Goal: Information Seeking & Learning: Check status

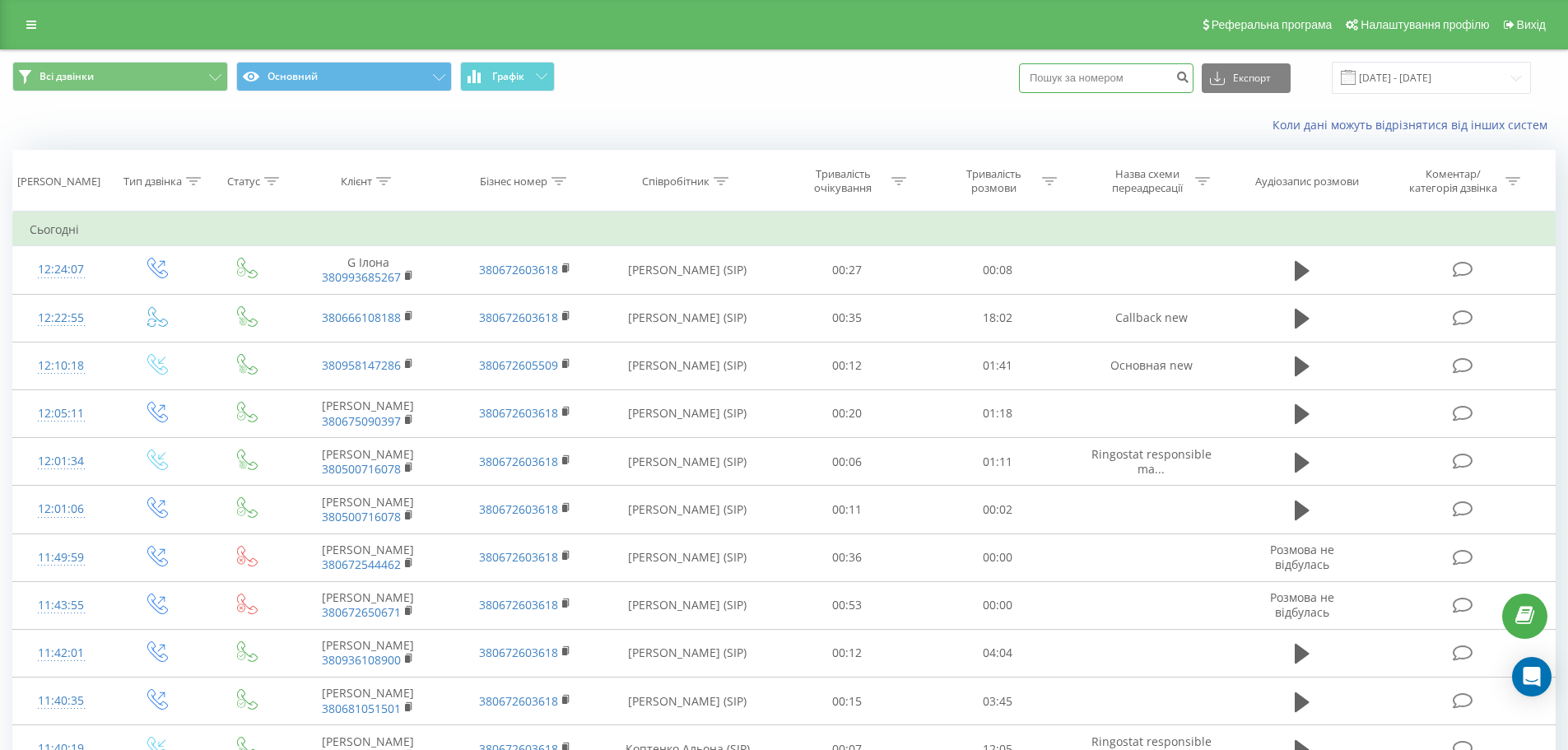
click at [1138, 81] on input at bounding box center [1106, 78] width 174 height 29
paste input "0930786996"
type input "0930786996"
click at [1190, 80] on icon "submit" at bounding box center [1183, 75] width 14 height 10
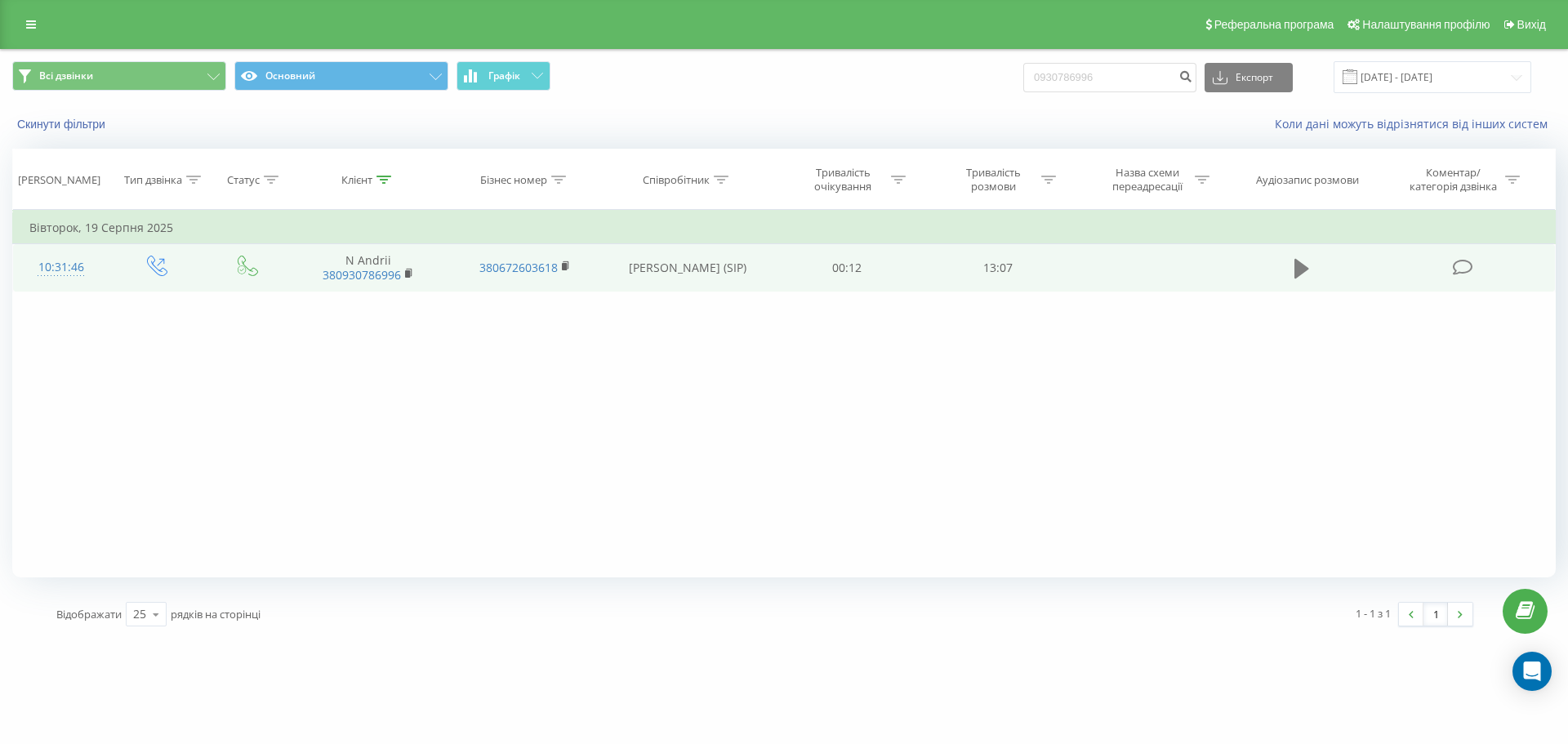
click at [1304, 266] on icon at bounding box center [1301, 268] width 15 height 20
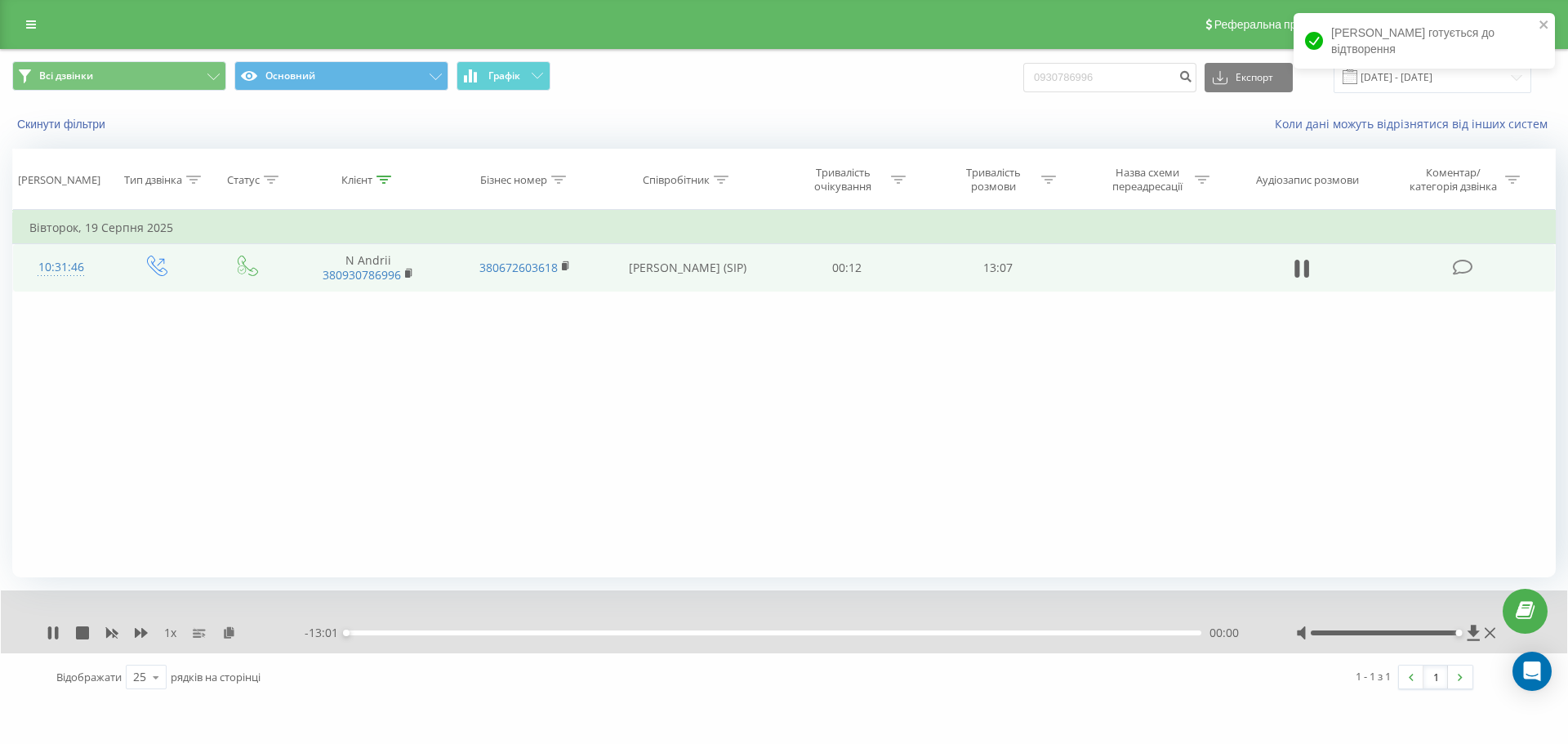
drag, startPoint x: 1387, startPoint y: 632, endPoint x: 1483, endPoint y: 632, distance: 96.0
click at [1483, 632] on div at bounding box center [1398, 632] width 203 height 16
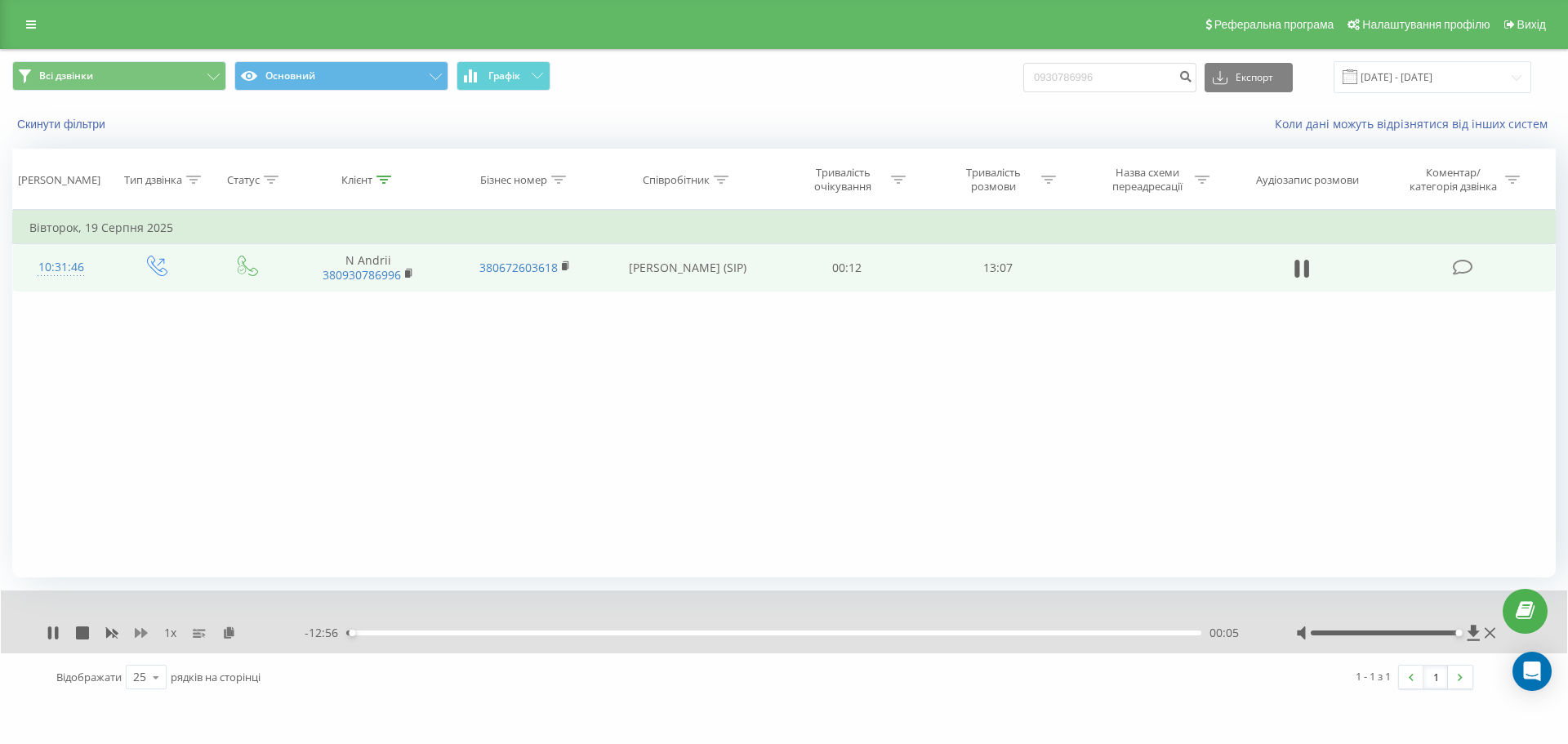
click at [144, 637] on icon at bounding box center [141, 632] width 13 height 13
click at [50, 636] on icon at bounding box center [50, 632] width 3 height 13
click at [1311, 271] on button at bounding box center [1301, 268] width 24 height 24
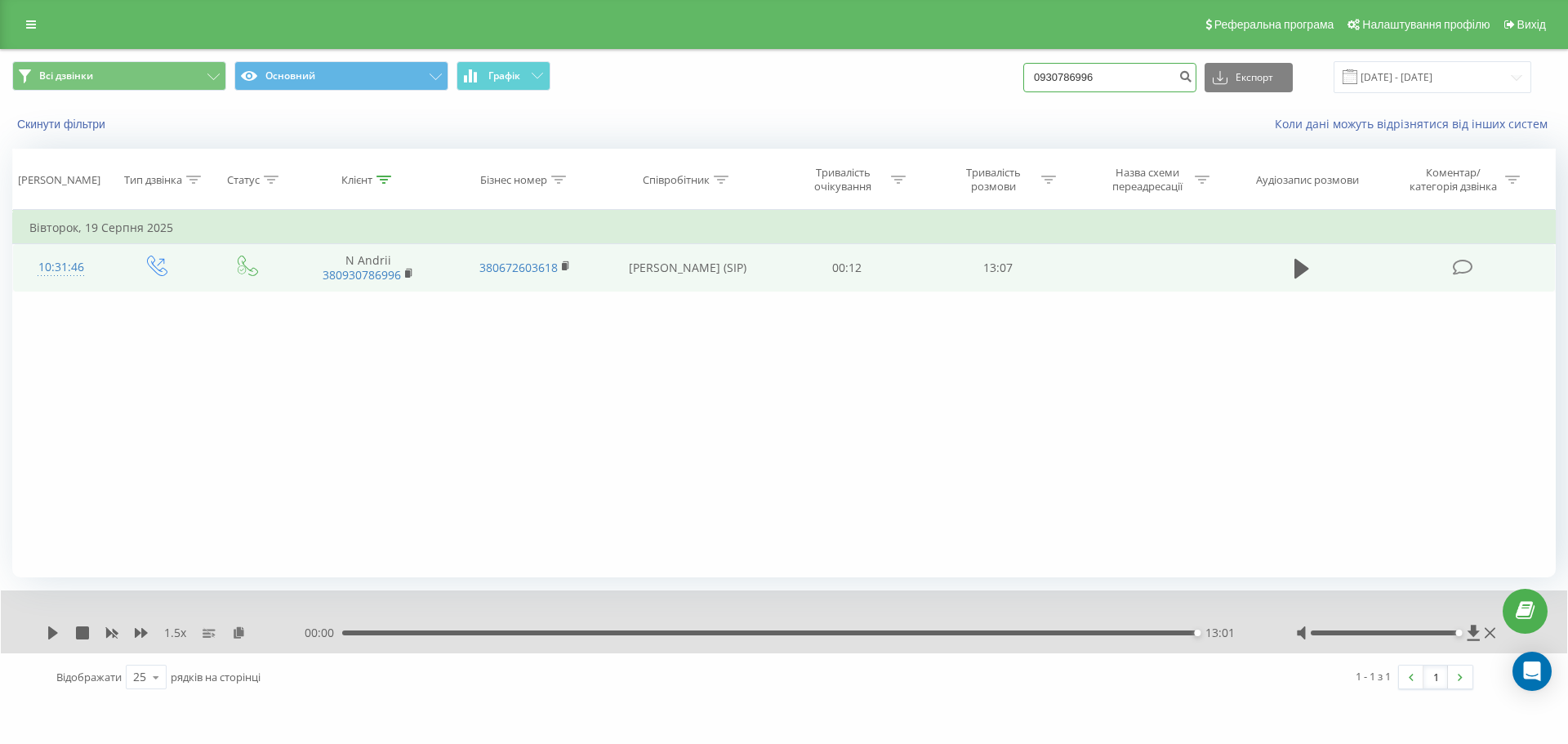
drag, startPoint x: 1124, startPoint y: 75, endPoint x: 991, endPoint y: 83, distance: 133.2
click at [991, 83] on div "Всі дзвінки Основний Графік 0930786996 Експорт .csv .xls .xlsx 21.05.2025 - 21.…" at bounding box center [784, 77] width 1543 height 32
paste input "380 95 157 5042"
type input "380 95 157 5042"
click at [1192, 74] on icon "submit" at bounding box center [1185, 74] width 14 height 9
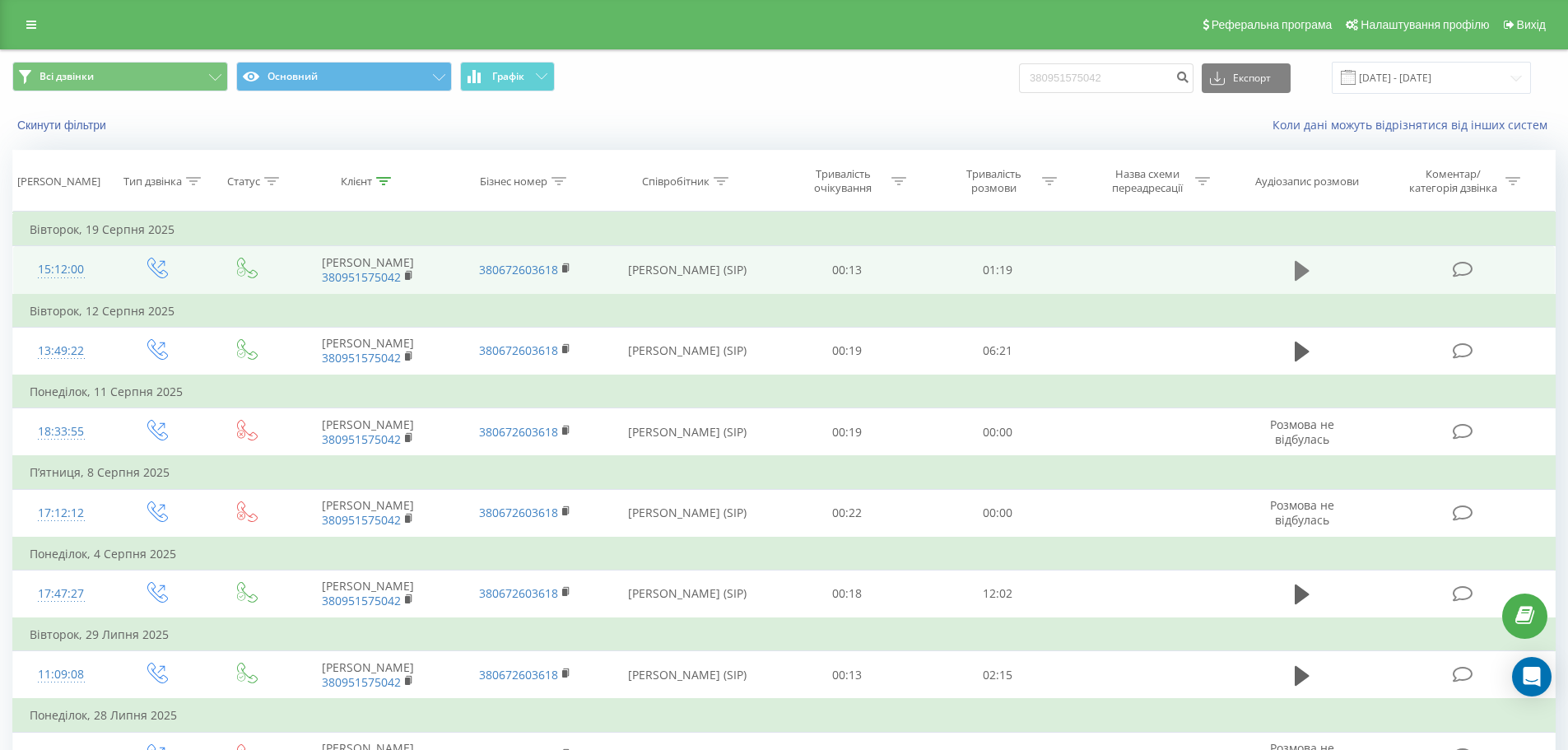
click at [1304, 267] on icon at bounding box center [1302, 271] width 15 height 23
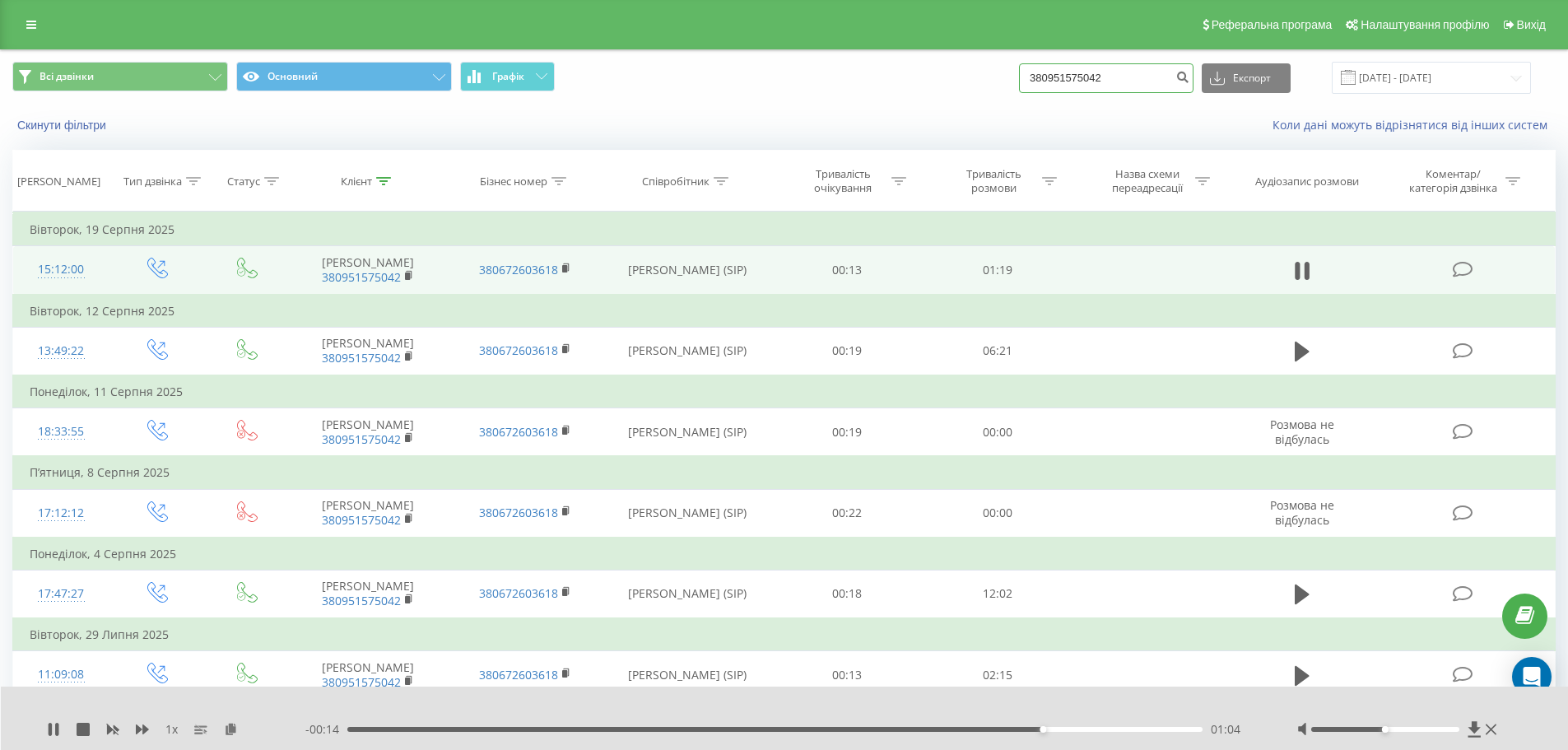
drag, startPoint x: 1140, startPoint y: 77, endPoint x: 948, endPoint y: 68, distance: 192.2
click at [948, 68] on div "Всі дзвінки Основний Графік 380951575042 Експорт .csv .xls .xlsx 21.05.2025 - 2…" at bounding box center [784, 77] width 1544 height 32
paste input "99 640 1168"
type input "380 99 640 1168"
click at [1190, 80] on icon "submit" at bounding box center [1183, 75] width 14 height 10
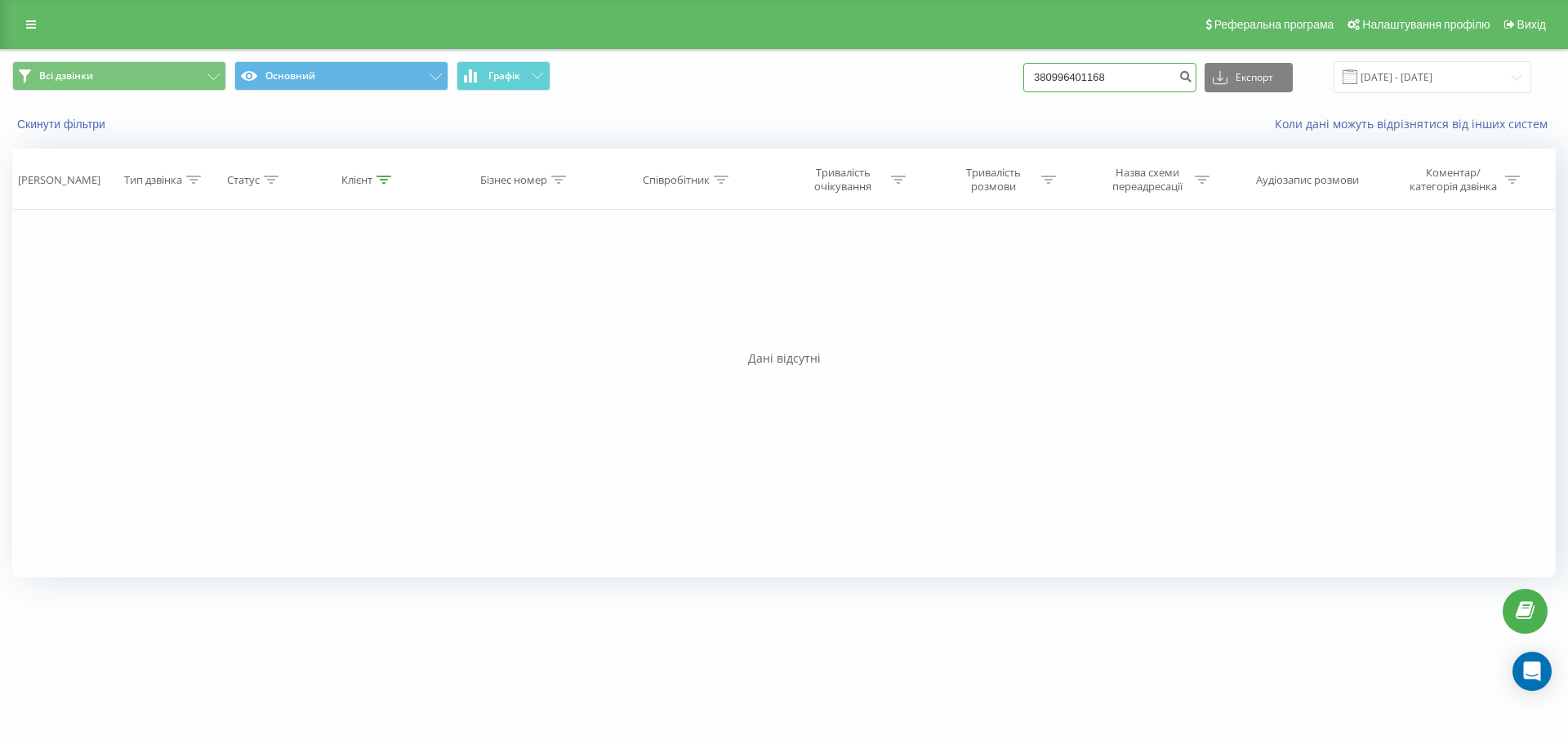
drag, startPoint x: 1139, startPoint y: 85, endPoint x: 944, endPoint y: 71, distance: 195.5
click at [944, 71] on div "Всі дзвінки Основний Графік 380996401168 Експорт .csv .xls .xlsx 21.05.2025 - 2…" at bounding box center [784, 77] width 1543 height 32
paste input "95 157 5042"
type input "380 95 157 5042"
click at [1196, 81] on button "submit" at bounding box center [1185, 77] width 22 height 29
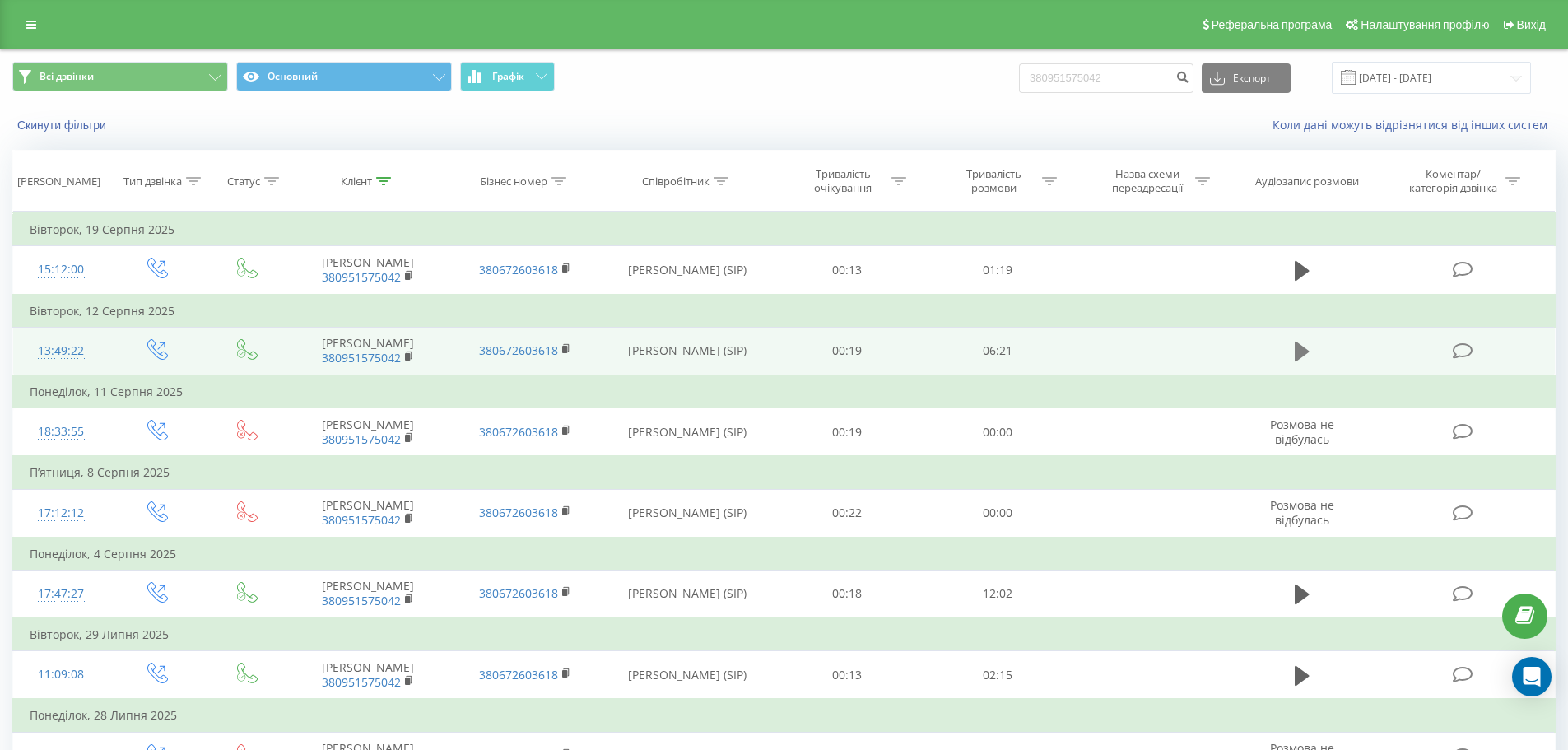
click at [1295, 363] on icon at bounding box center [1302, 351] width 15 height 23
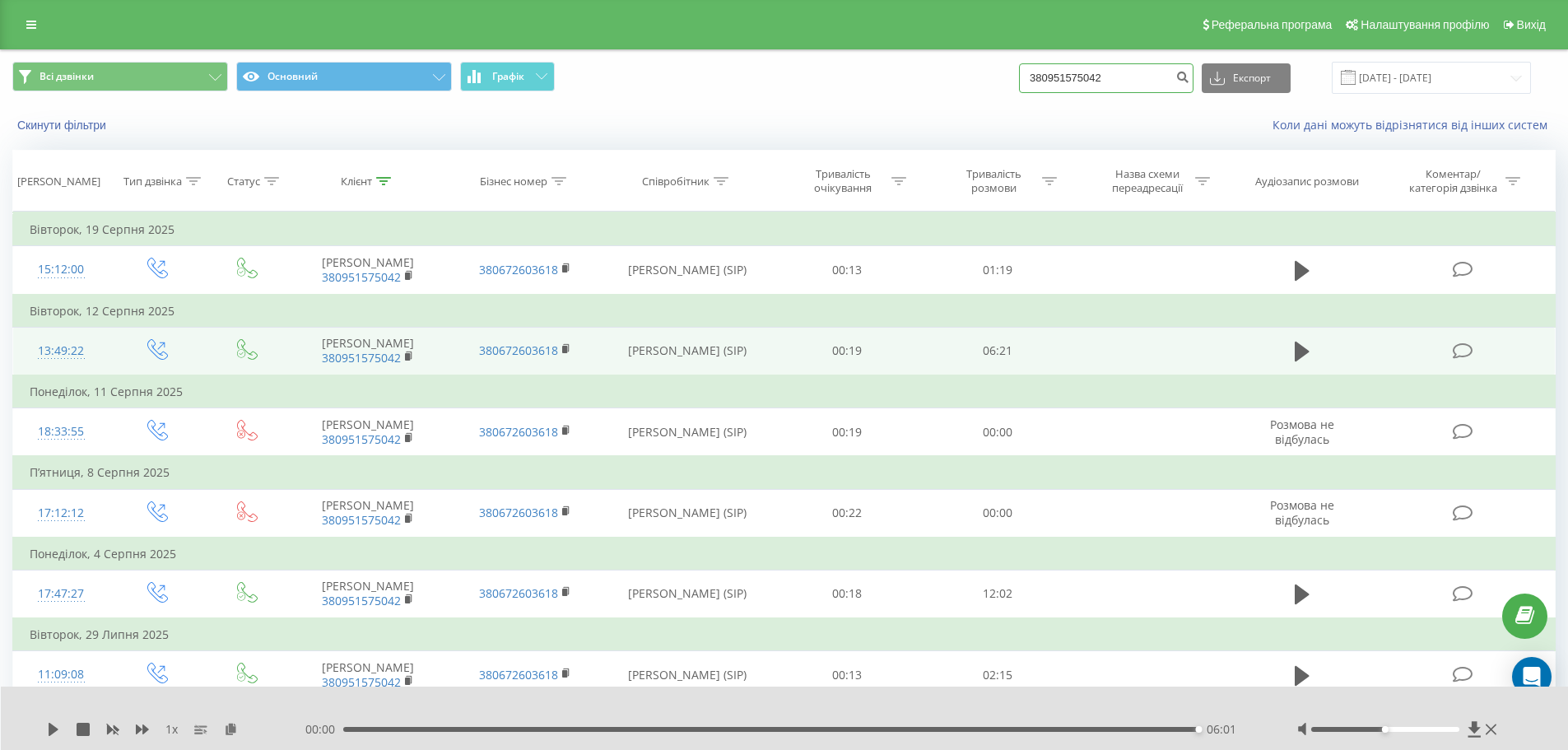
drag, startPoint x: 1129, startPoint y: 70, endPoint x: 1012, endPoint y: 66, distance: 117.1
click at [1012, 66] on div "Всі дзвінки Основний Графік 380951575042 Експорт .csv .xls .xlsx 21.05.2025 - 2…" at bounding box center [784, 77] width 1544 height 32
paste input "66 035 0777"
type input "380 66 035 0777"
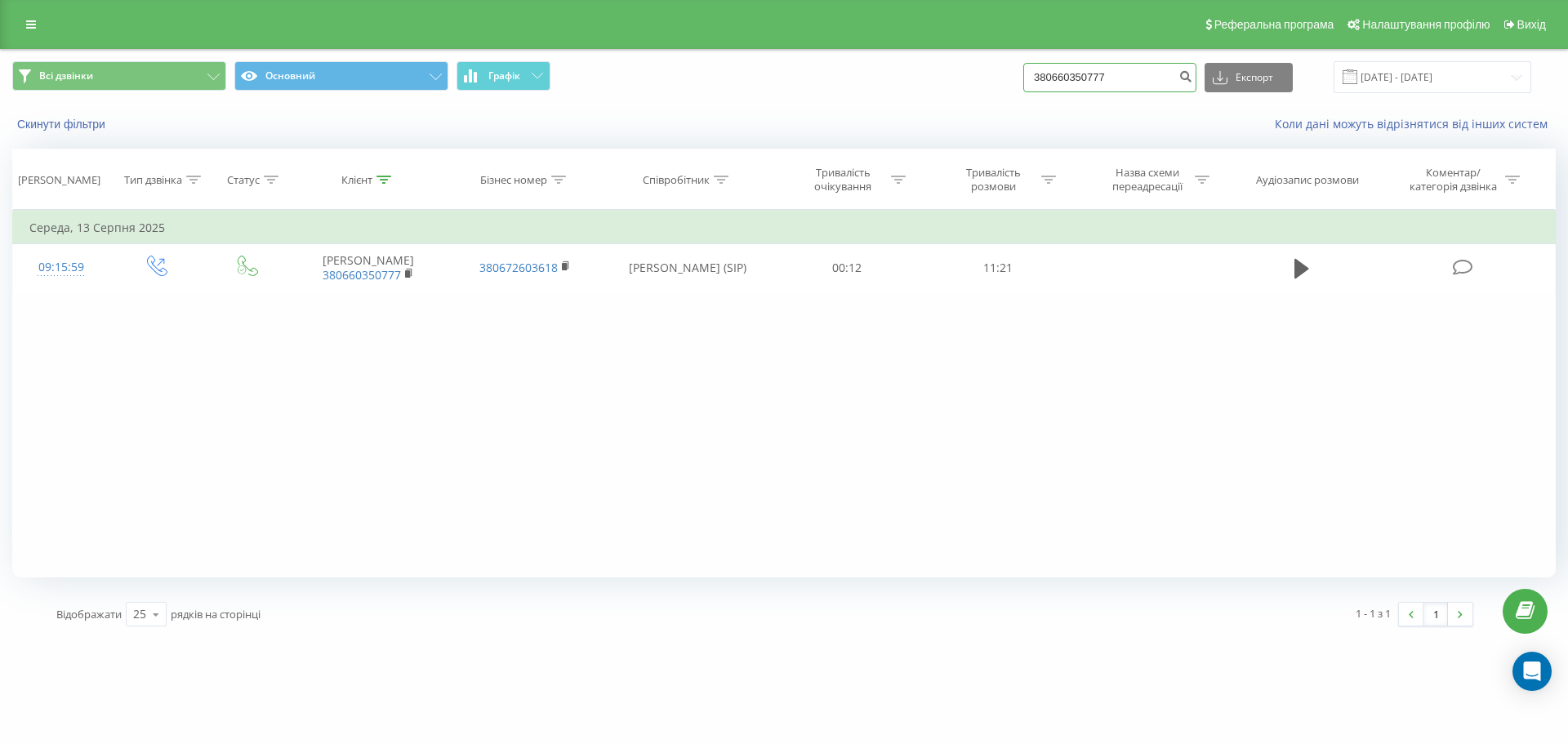
drag, startPoint x: 1143, startPoint y: 84, endPoint x: 1041, endPoint y: 76, distance: 102.3
click at [1041, 76] on input "380660350777" at bounding box center [1109, 77] width 173 height 29
paste input "99 484 5733"
type input "380 99 484 5733"
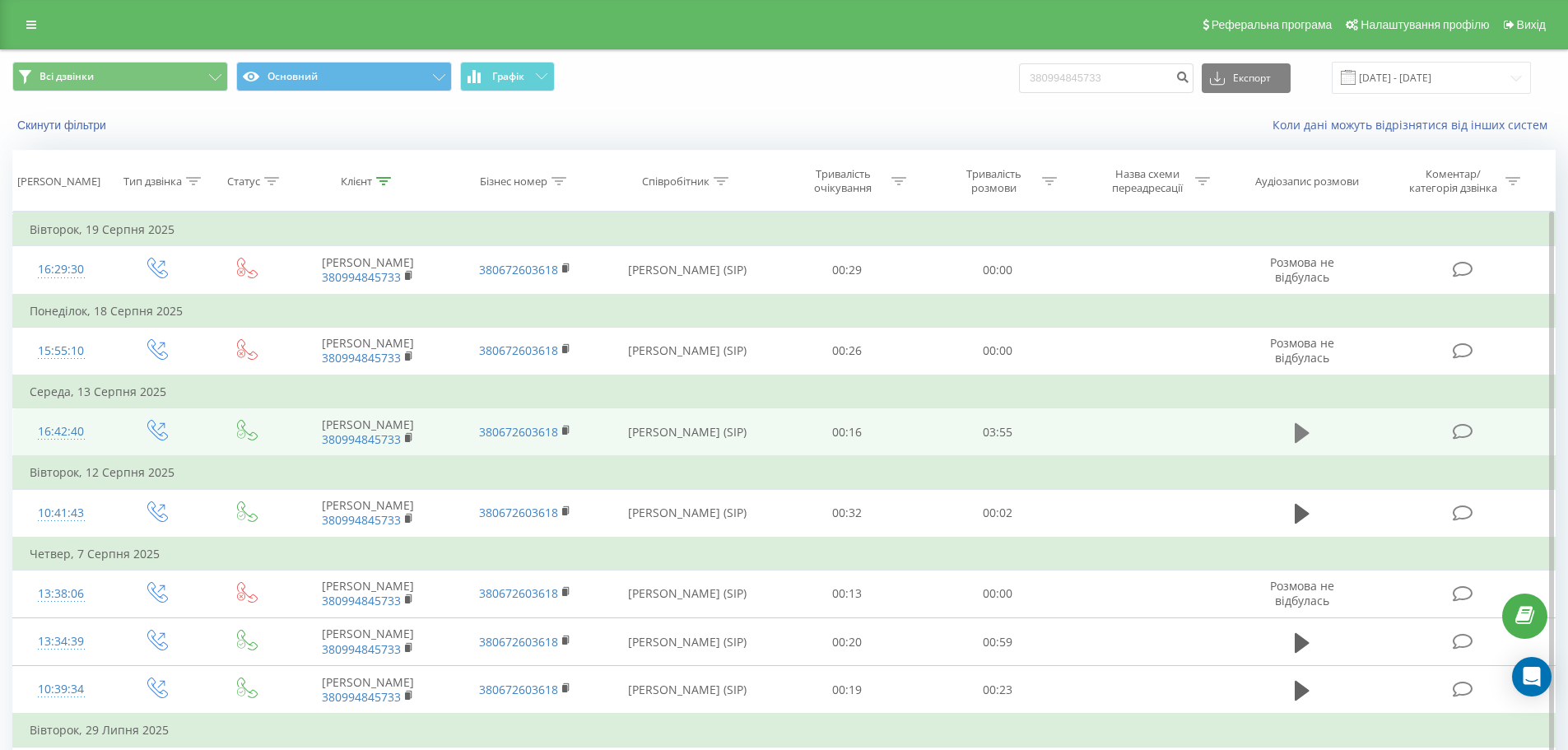
click at [1308, 442] on icon at bounding box center [1302, 432] width 15 height 20
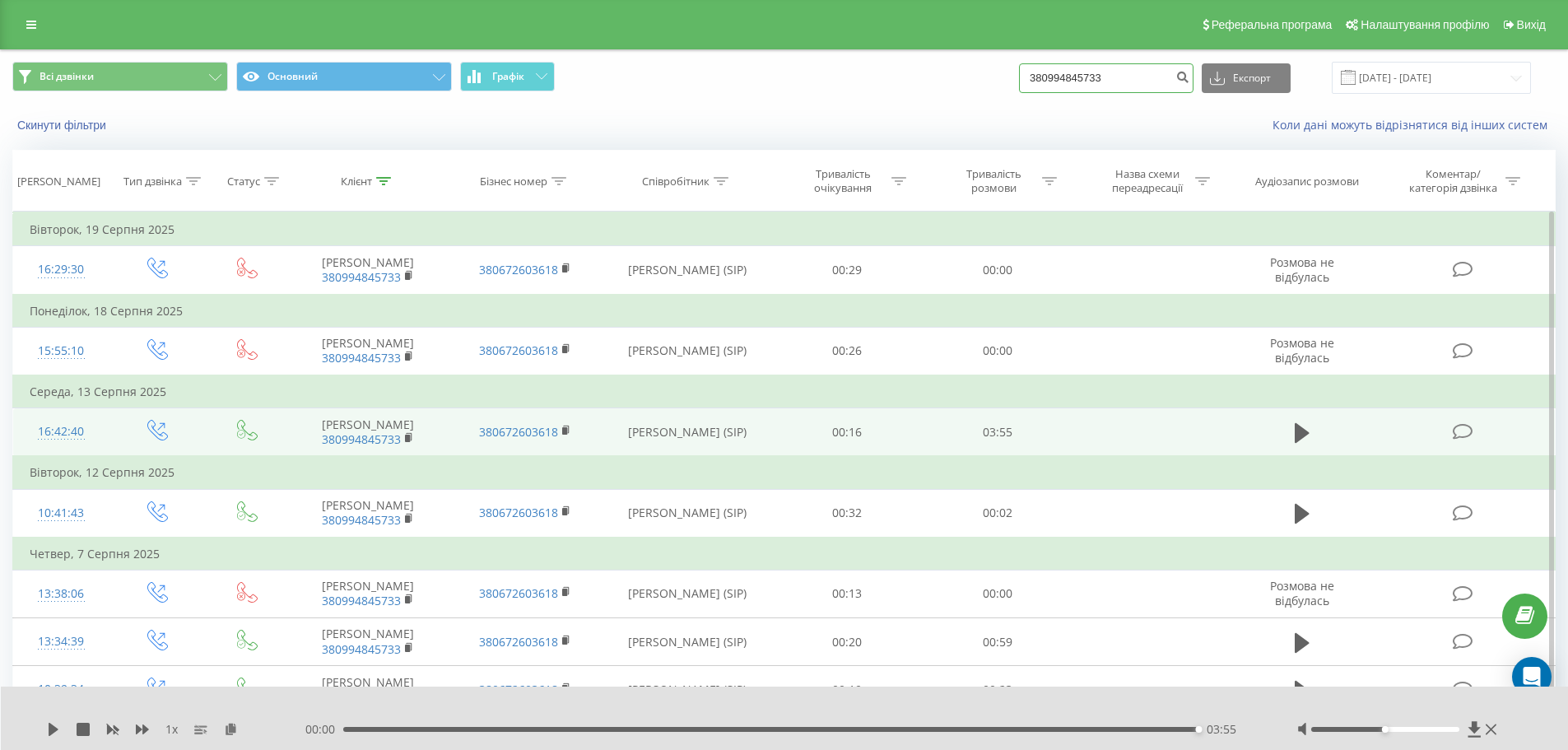
drag, startPoint x: 1123, startPoint y: 75, endPoint x: 1009, endPoint y: 79, distance: 114.1
click at [1009, 79] on div "Всі дзвінки Основний Графік 380994845733 Експорт .csv .xls .xlsx 21.05.2025 - 2…" at bounding box center [784, 77] width 1544 height 32
paste input "93 284 3141"
type input "380 93 284 3141"
click at [1190, 75] on icon "submit" at bounding box center [1183, 75] width 14 height 10
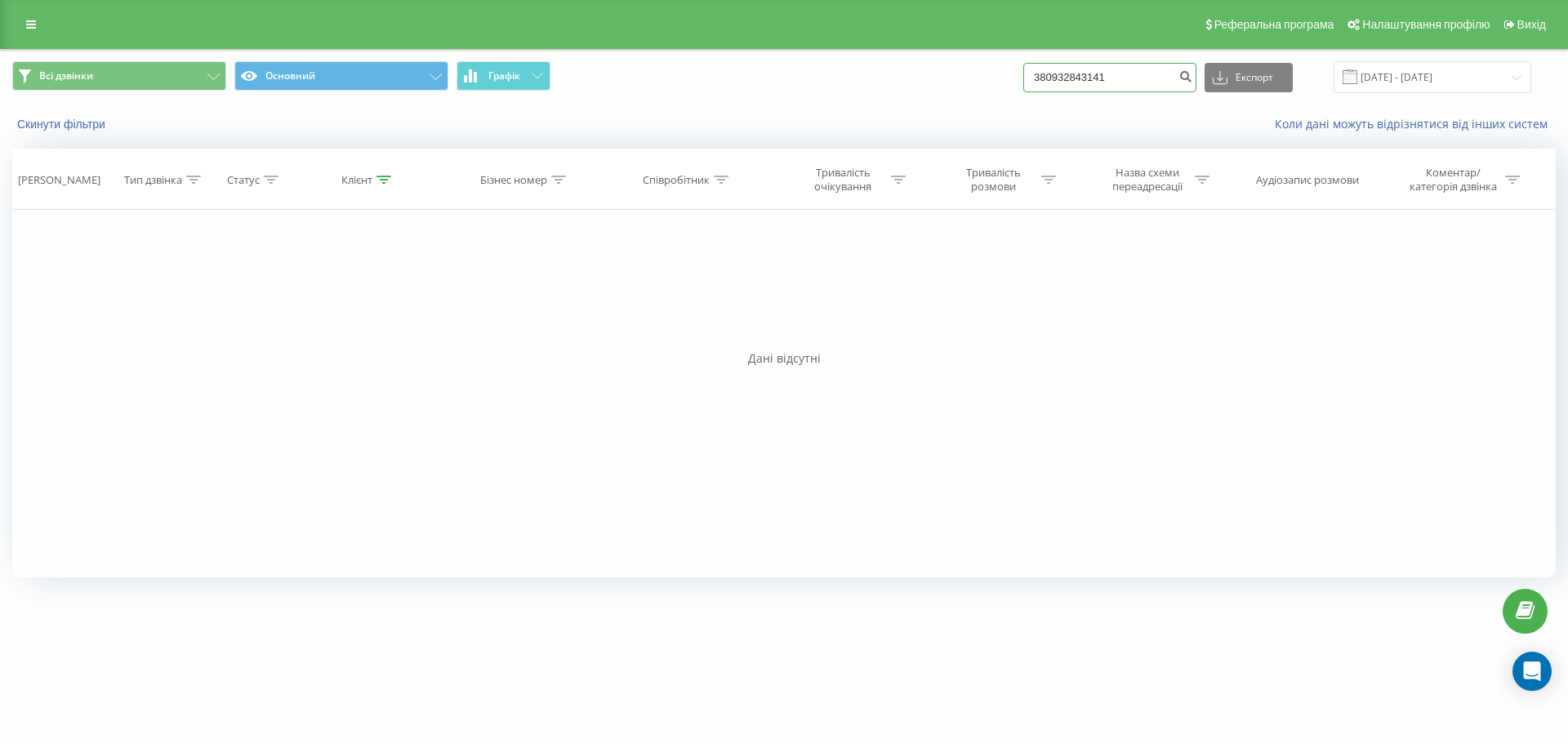
drag, startPoint x: 1148, startPoint y: 80, endPoint x: 947, endPoint y: 80, distance: 201.0
click at [947, 80] on div "Всі дзвінки Основний Графік 380932843141 Експорт .csv .xls .xlsx 21.05.2025 - 2…" at bounding box center [784, 77] width 1543 height 32
paste input "43 809"
type input "43 809 32843141"
click at [1192, 79] on icon "submit" at bounding box center [1185, 74] width 14 height 9
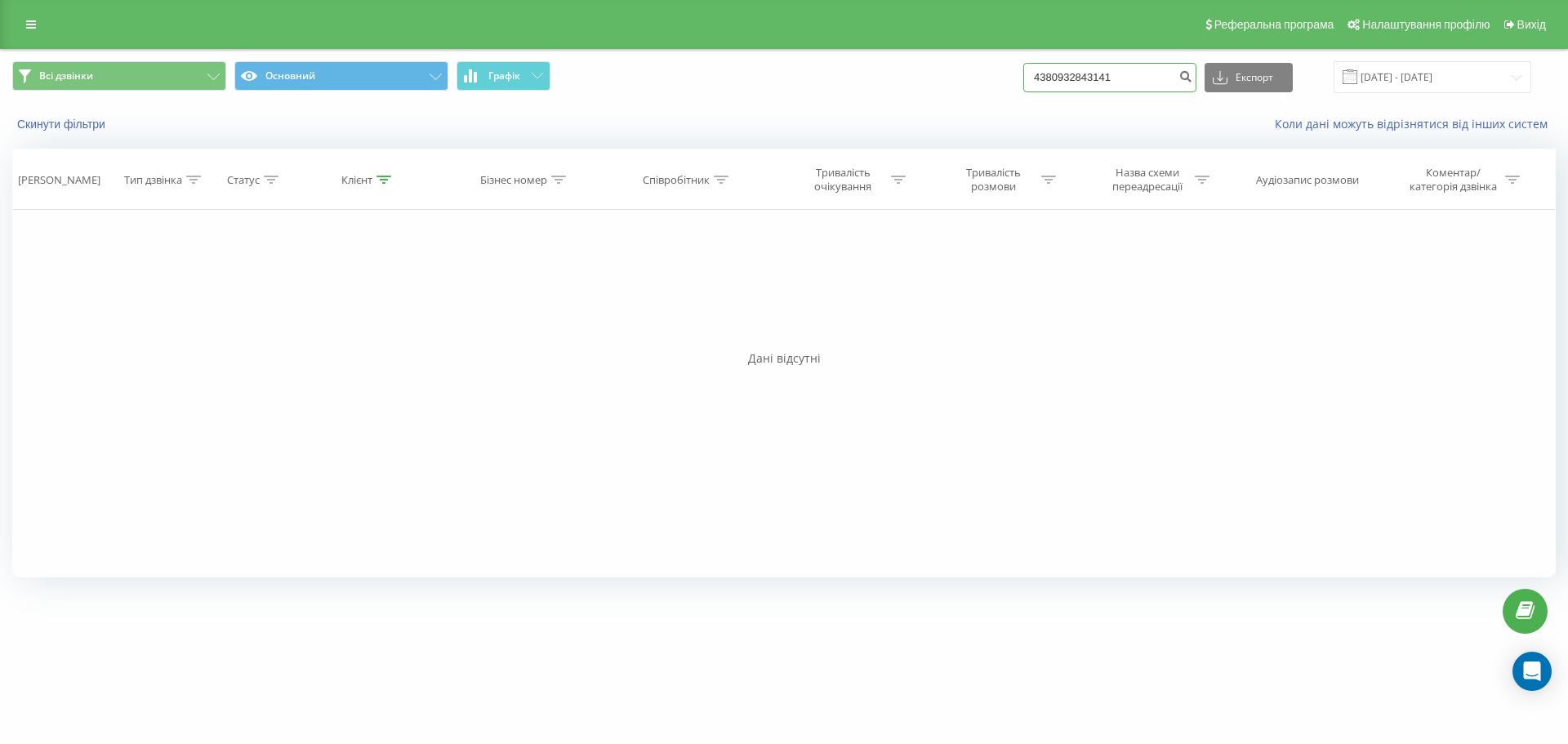
drag, startPoint x: 1147, startPoint y: 77, endPoint x: 1017, endPoint y: 75, distance: 130.0
click at [1017, 75] on div "Всі дзвінки Основний Графік 4380932843141 Експорт .csv .xls .xlsx [DATE] - [DAT…" at bounding box center [784, 77] width 1543 height 32
paste input "9 1511 2632407"
type input "49 1511 2632407"
click at [1192, 72] on icon "submit" at bounding box center [1185, 74] width 14 height 9
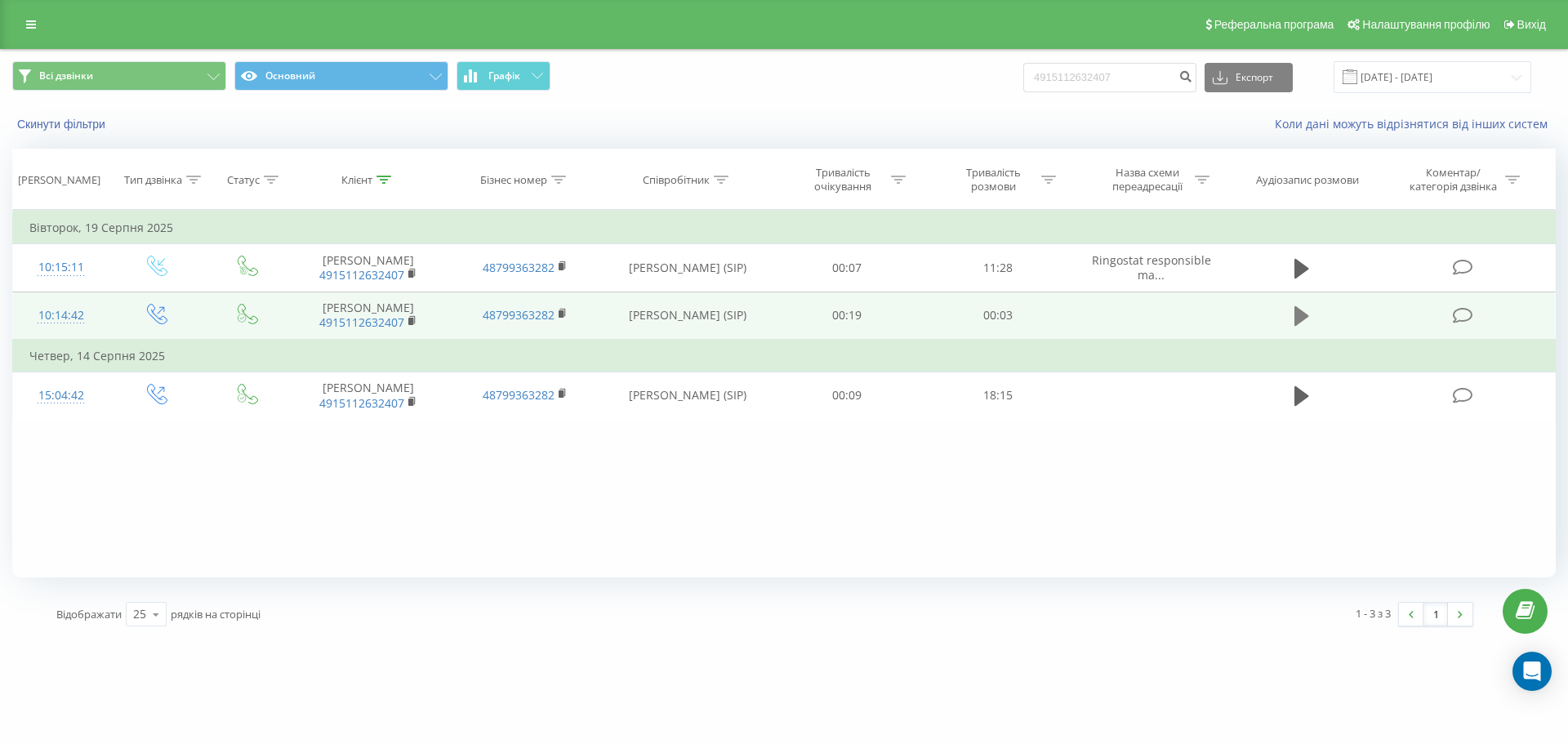
click at [1301, 326] on icon at bounding box center [1301, 316] width 15 height 20
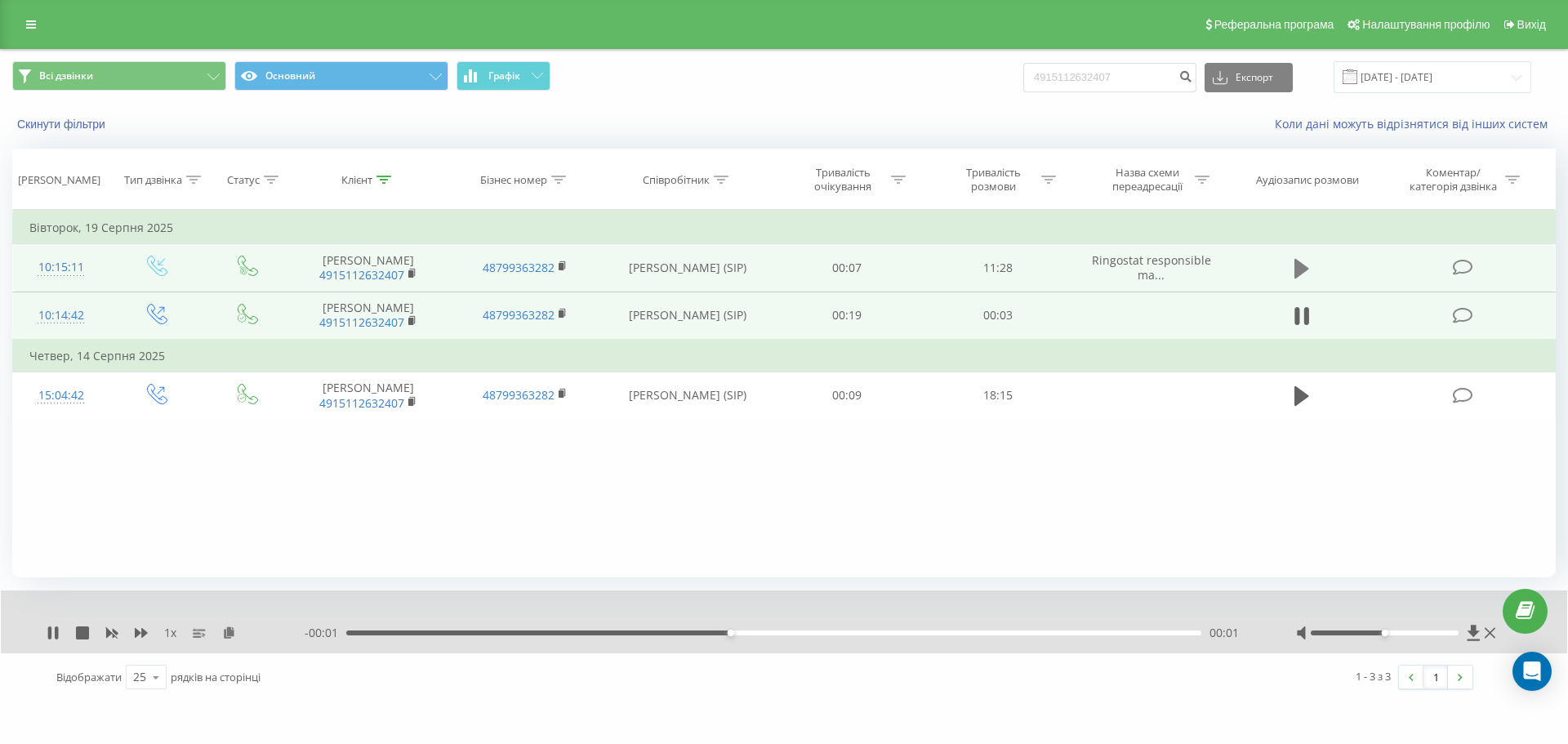
click at [1303, 279] on icon at bounding box center [1301, 268] width 15 height 20
drag, startPoint x: 1386, startPoint y: 635, endPoint x: 1467, endPoint y: 637, distance: 81.0
click at [1467, 637] on div at bounding box center [1398, 632] width 203 height 16
click at [140, 630] on icon at bounding box center [141, 632] width 13 height 13
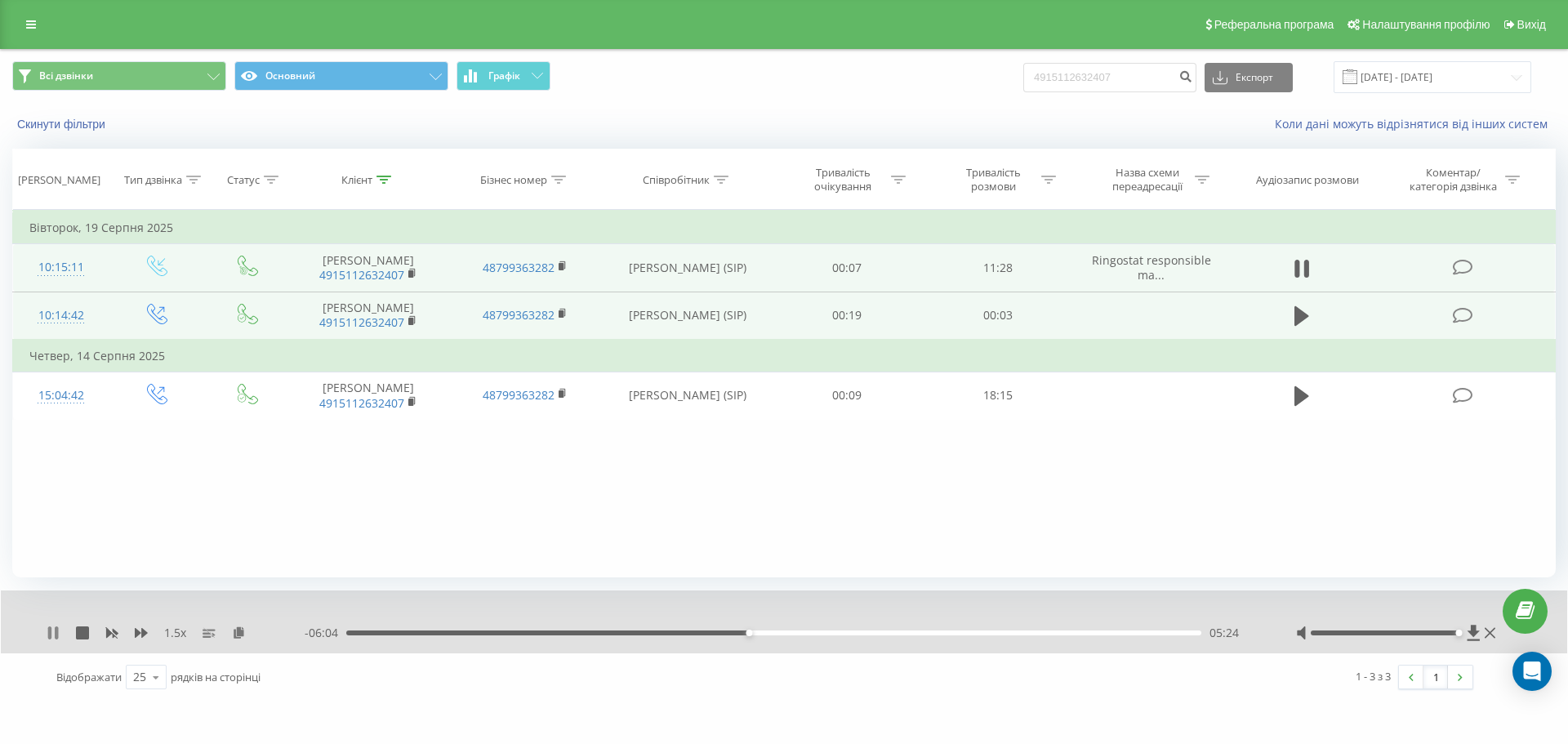
click at [52, 634] on icon at bounding box center [52, 632] width 13 height 13
drag, startPoint x: 1133, startPoint y: 76, endPoint x: 1041, endPoint y: 76, distance: 92.0
click at [1041, 76] on input "4915112632407" at bounding box center [1109, 77] width 173 height 29
paste input "380 93 875 1433"
type input "380 93 875 1433"
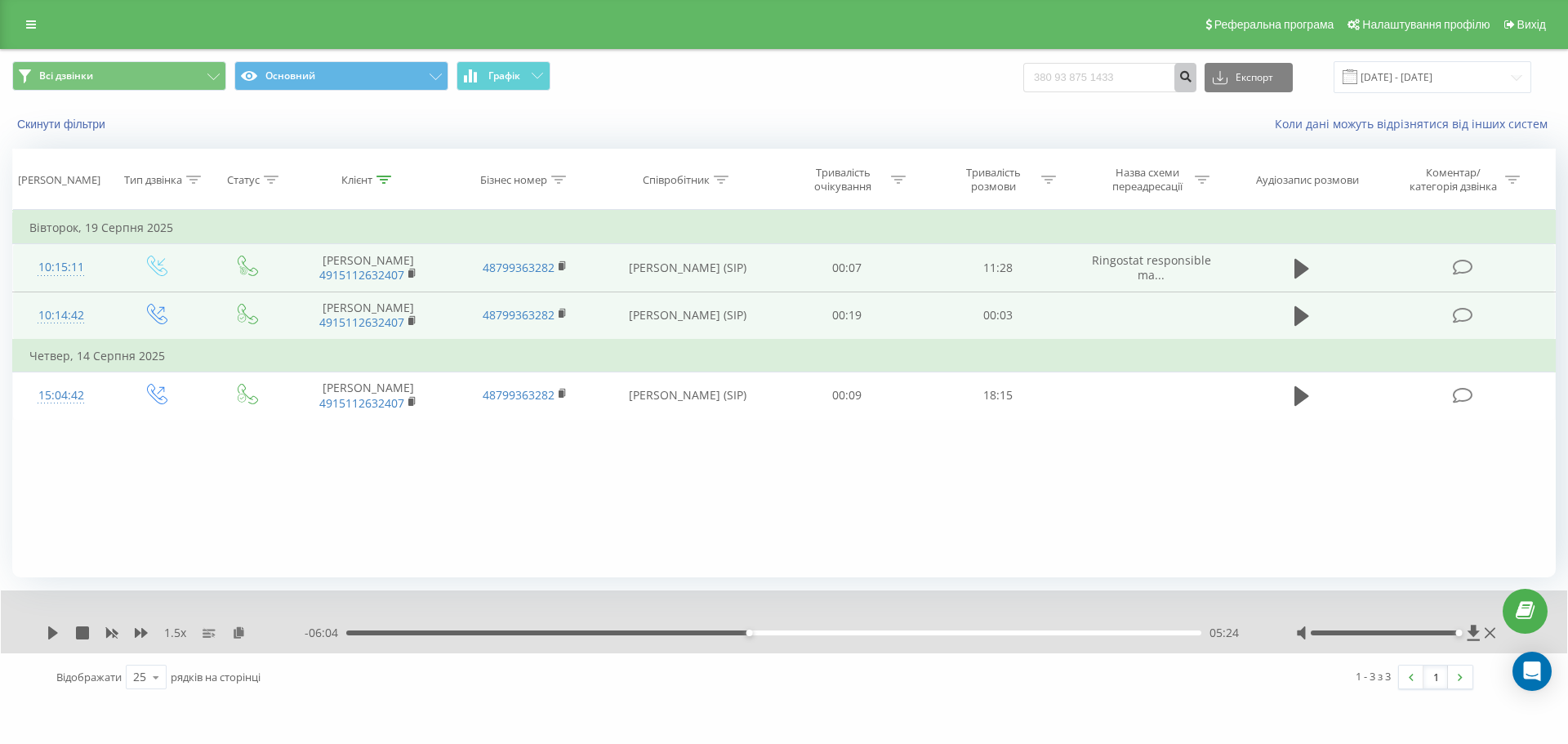
click at [1192, 79] on icon "submit" at bounding box center [1185, 74] width 14 height 9
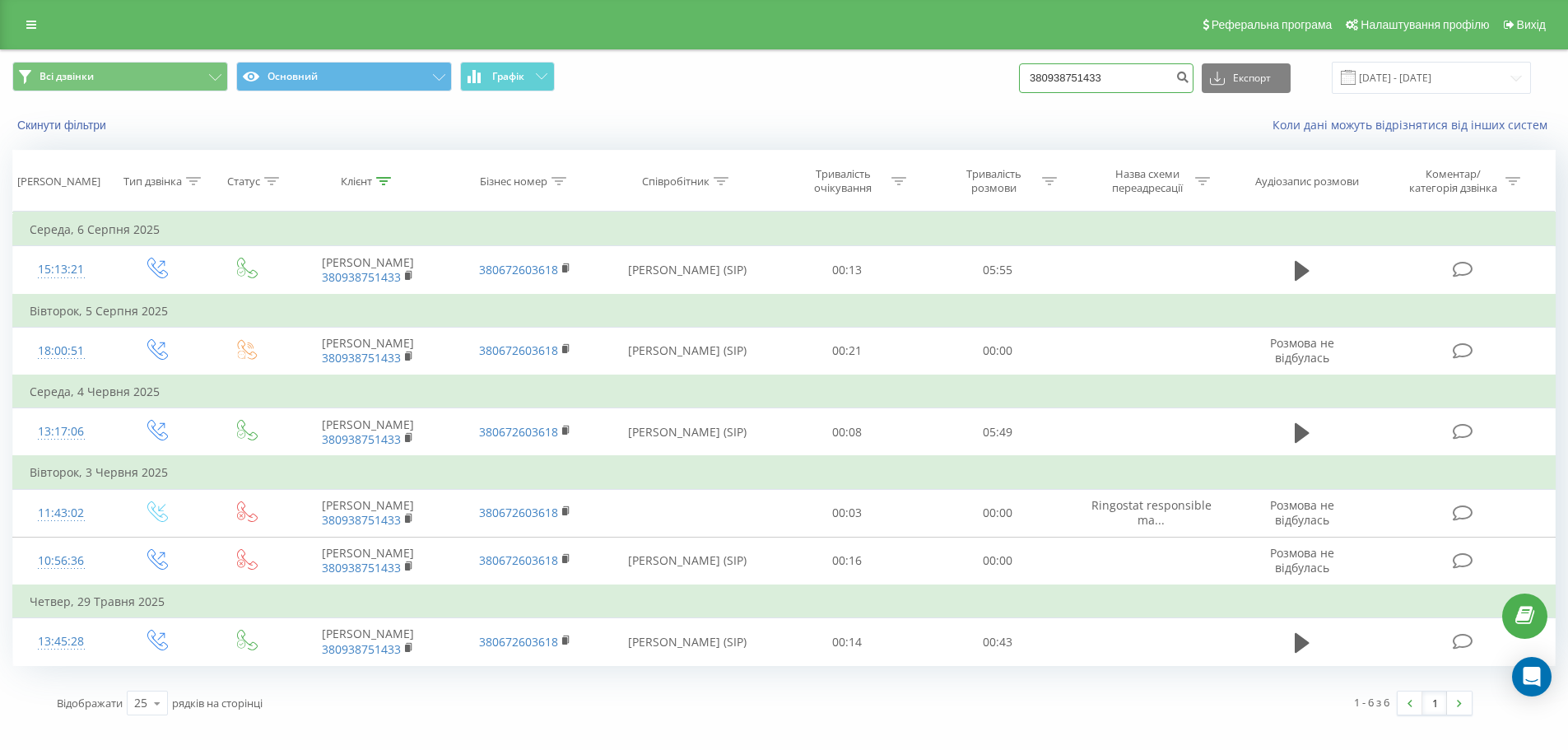
drag, startPoint x: 1129, startPoint y: 74, endPoint x: 964, endPoint y: 73, distance: 165.0
click at [964, 73] on div "Всі дзвінки Основний Графік 380938751433 Експорт .csv .xls .xlsx 21.05.2025 - 2…" at bounding box center [784, 77] width 1544 height 32
paste input "95 110 1160"
type input "380 95 110 1160"
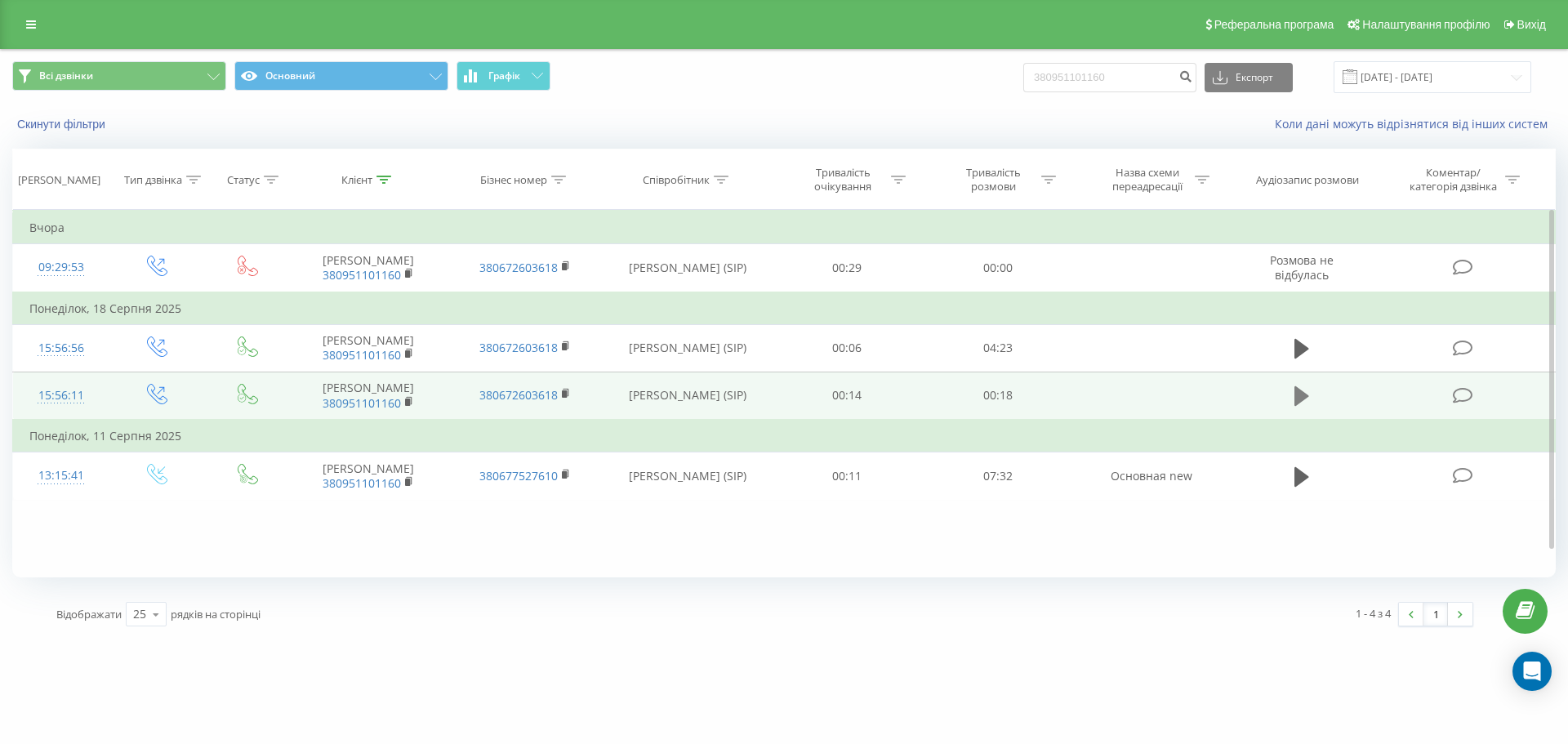
click at [1305, 408] on icon at bounding box center [1301, 396] width 15 height 23
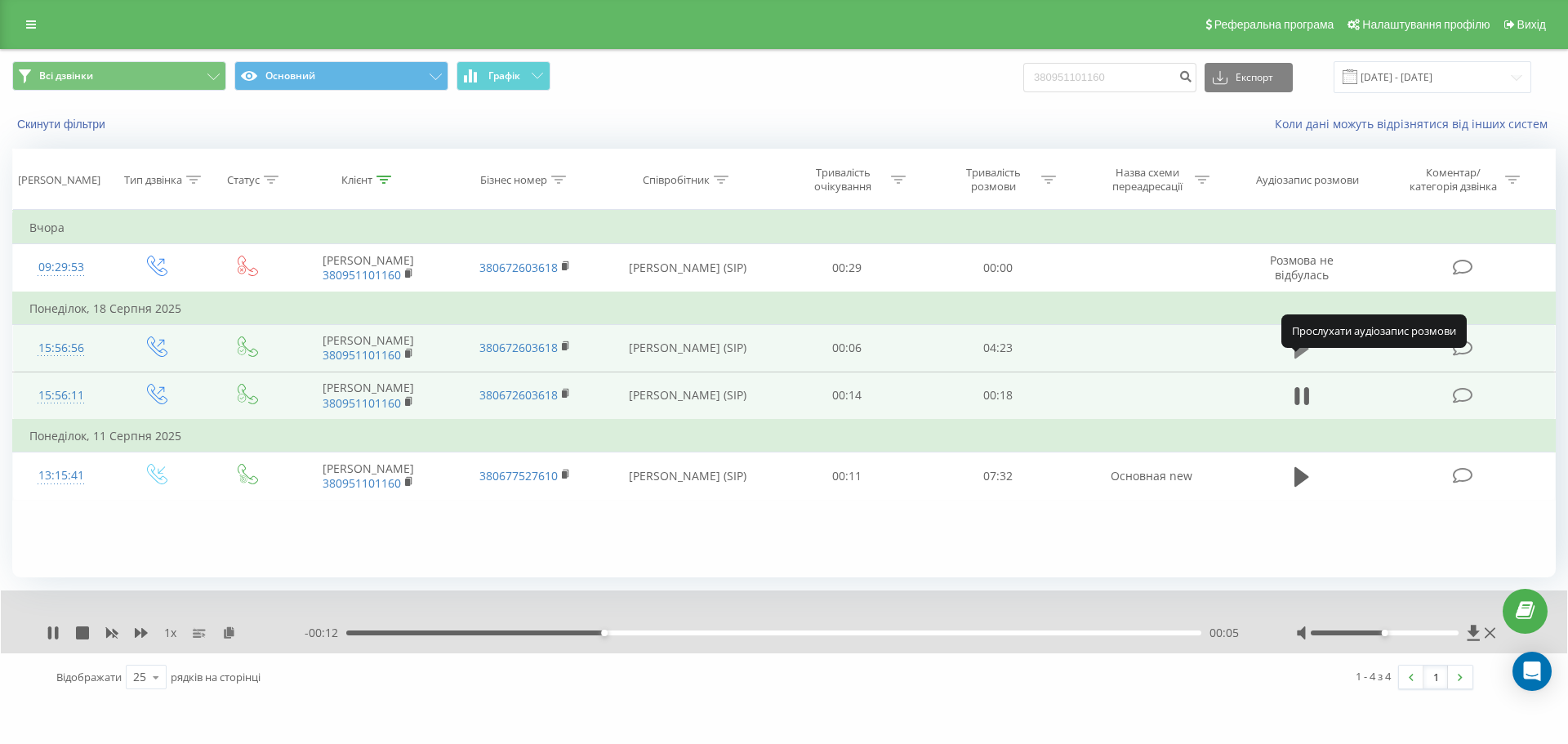
click at [1312, 361] on button at bounding box center [1301, 348] width 24 height 24
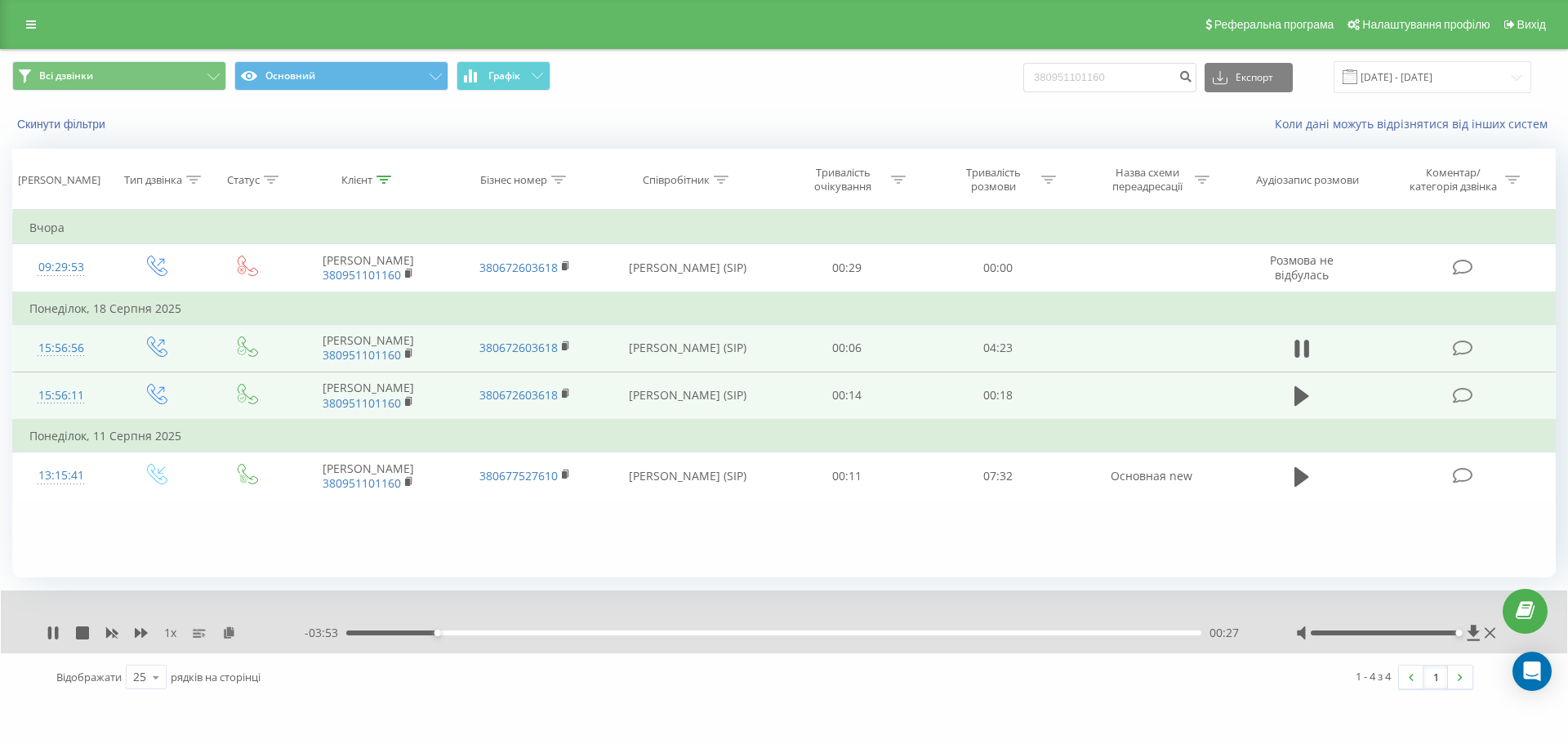
drag, startPoint x: 1385, startPoint y: 630, endPoint x: 1464, endPoint y: 649, distance: 81.3
click at [1464, 649] on div "1 x - 03:53 00:27 00:27" at bounding box center [784, 621] width 1566 height 63
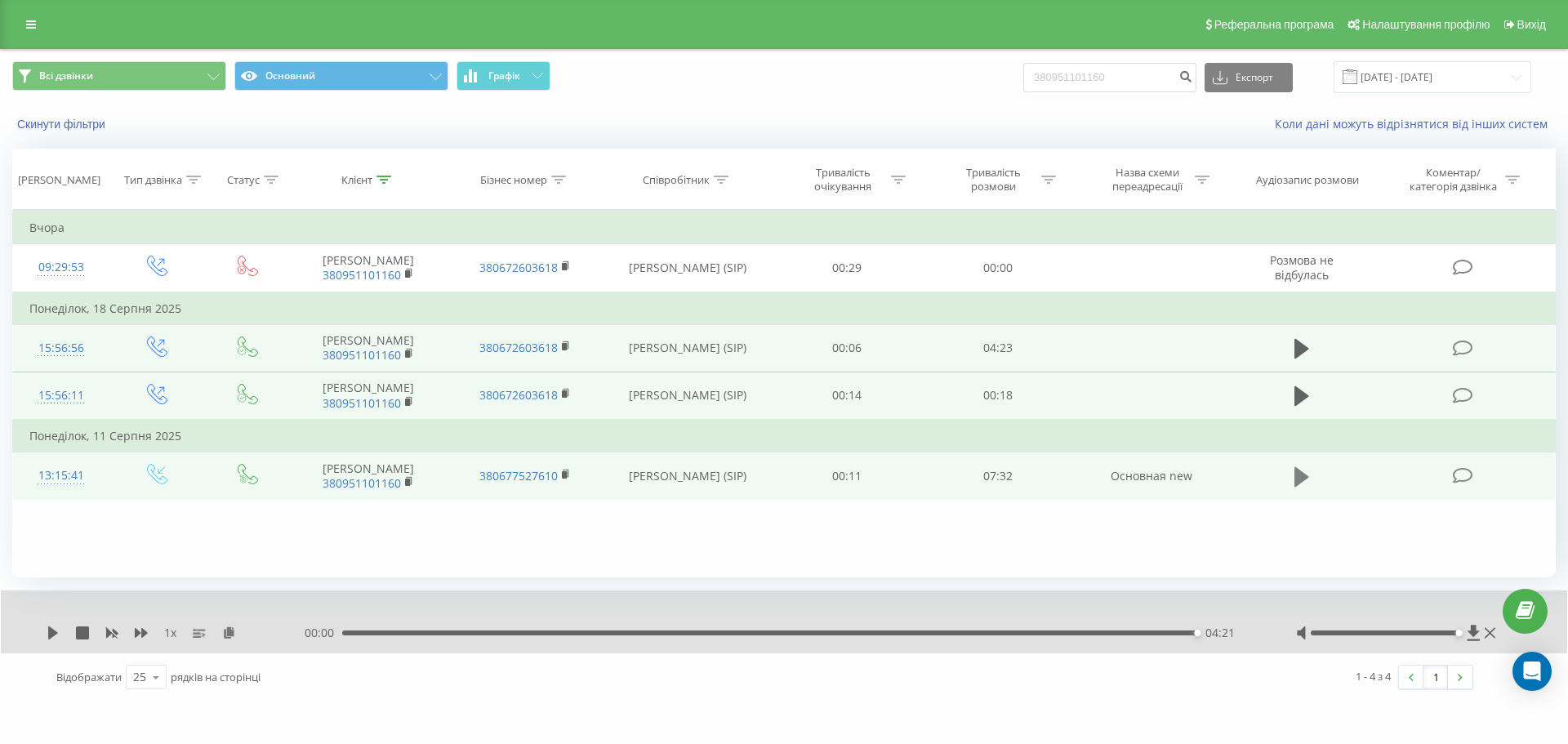
click at [1304, 489] on icon at bounding box center [1301, 477] width 15 height 23
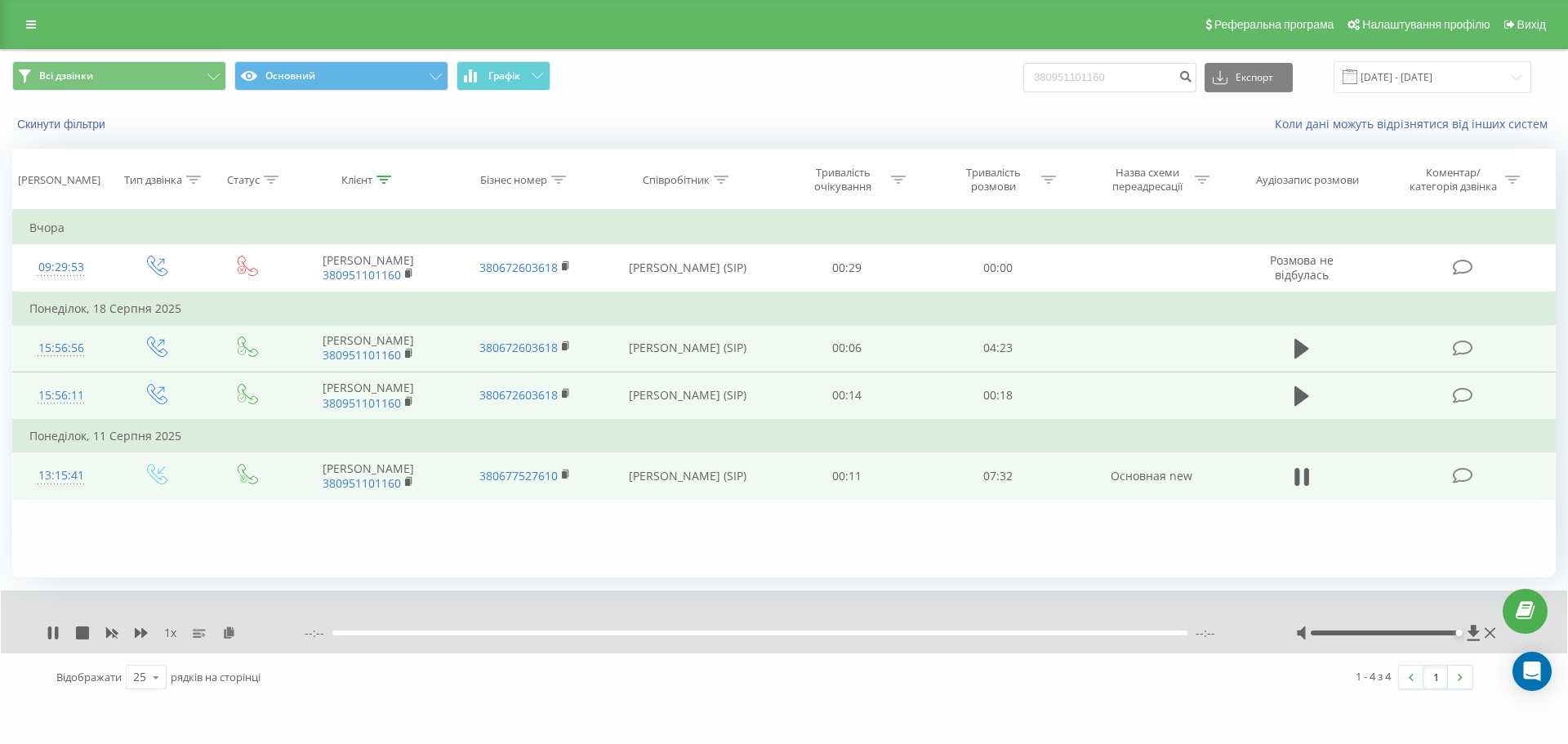
click at [1089, 631] on div at bounding box center [759, 633] width 855 height 5
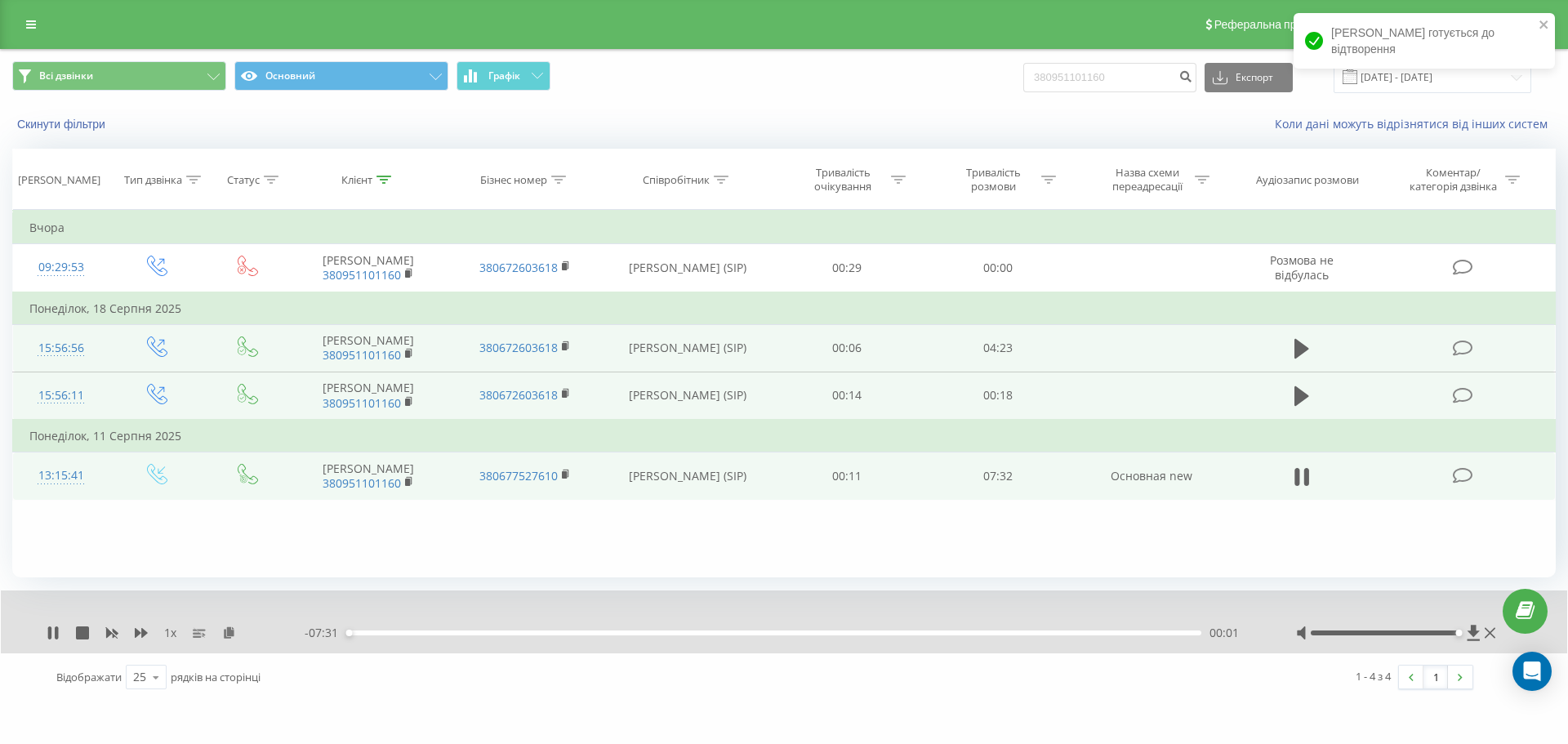
click at [1014, 635] on div "00:01" at bounding box center [774, 633] width 855 height 5
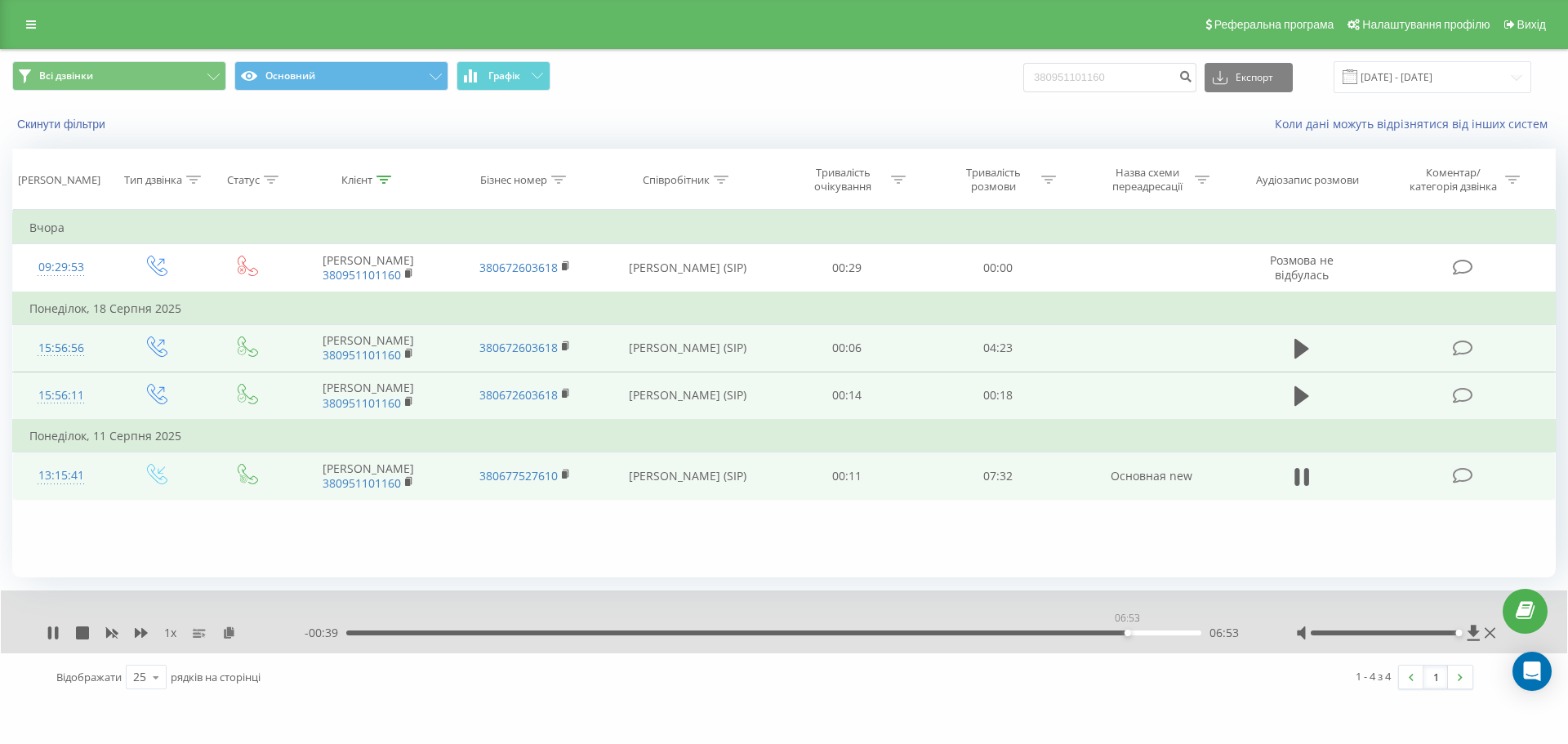
click at [1127, 630] on div "06:53" at bounding box center [774, 633] width 855 height 5
click at [140, 636] on icon at bounding box center [141, 632] width 13 height 13
drag, startPoint x: 1139, startPoint y: 79, endPoint x: 968, endPoint y: 74, distance: 171.1
click at [968, 74] on div "Всі дзвінки Основний Графік 380951101160 Експорт .csv .xls .xlsx 21.05.2025 - 2…" at bounding box center [784, 77] width 1543 height 32
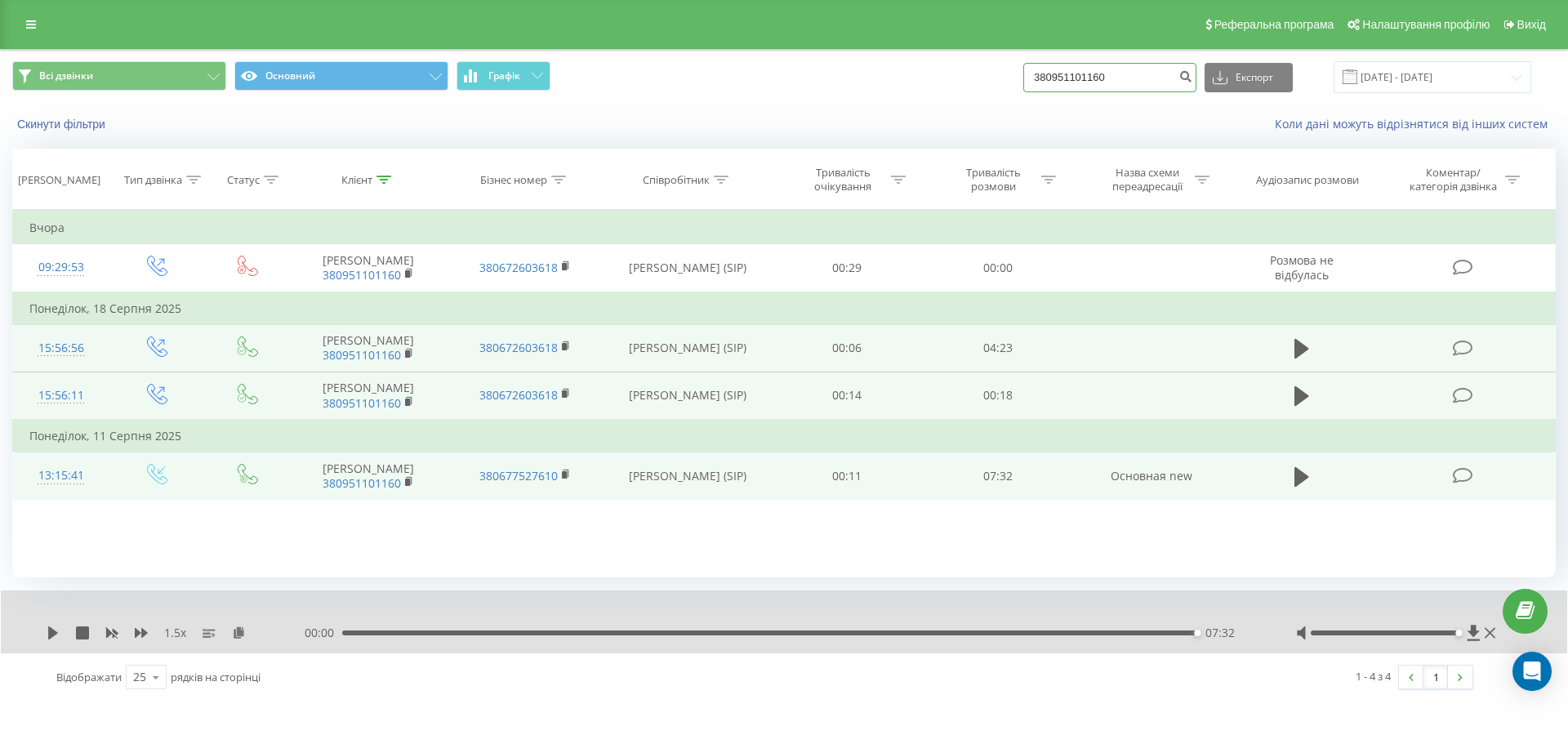
paste input "50 071 6078"
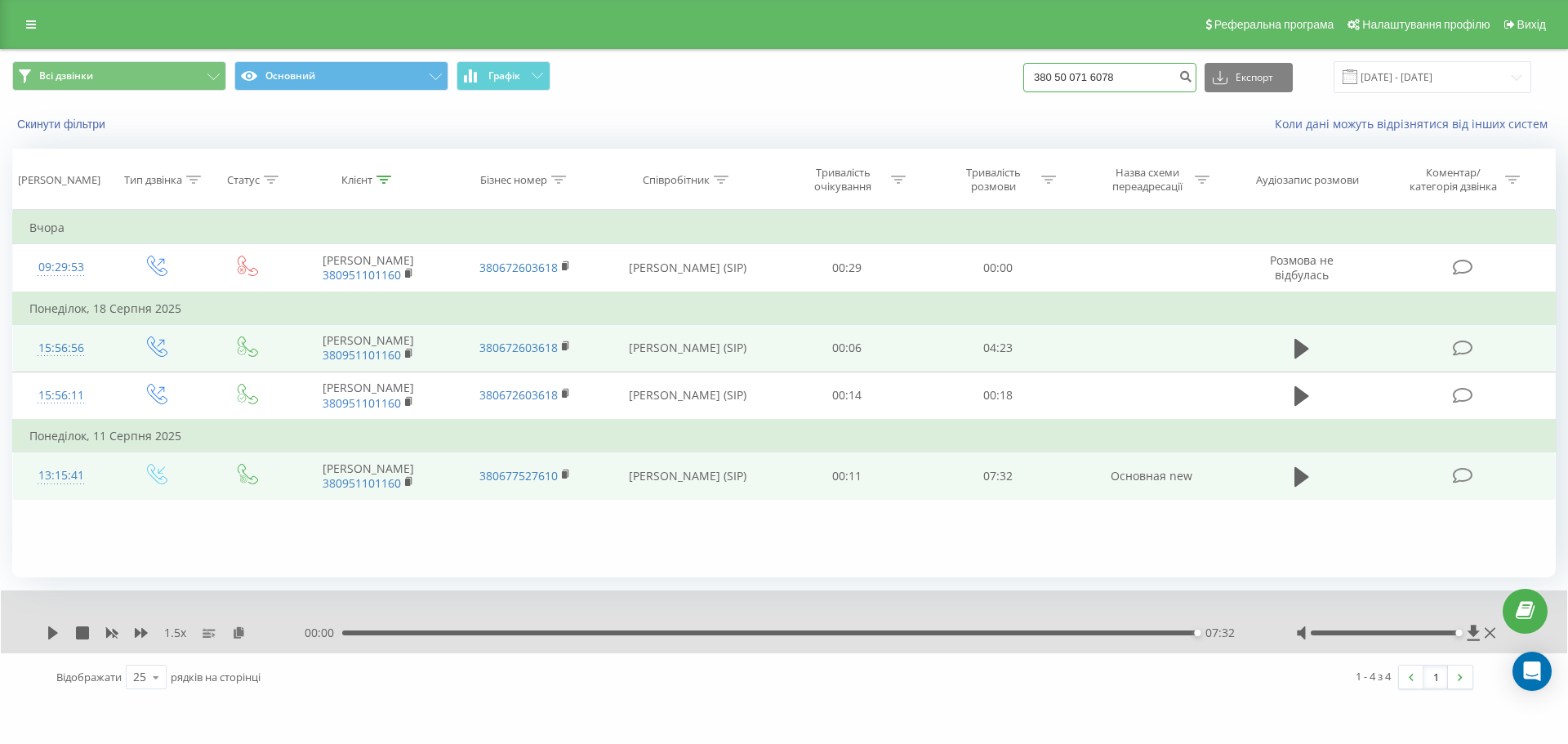
type input "380 50 071 6078"
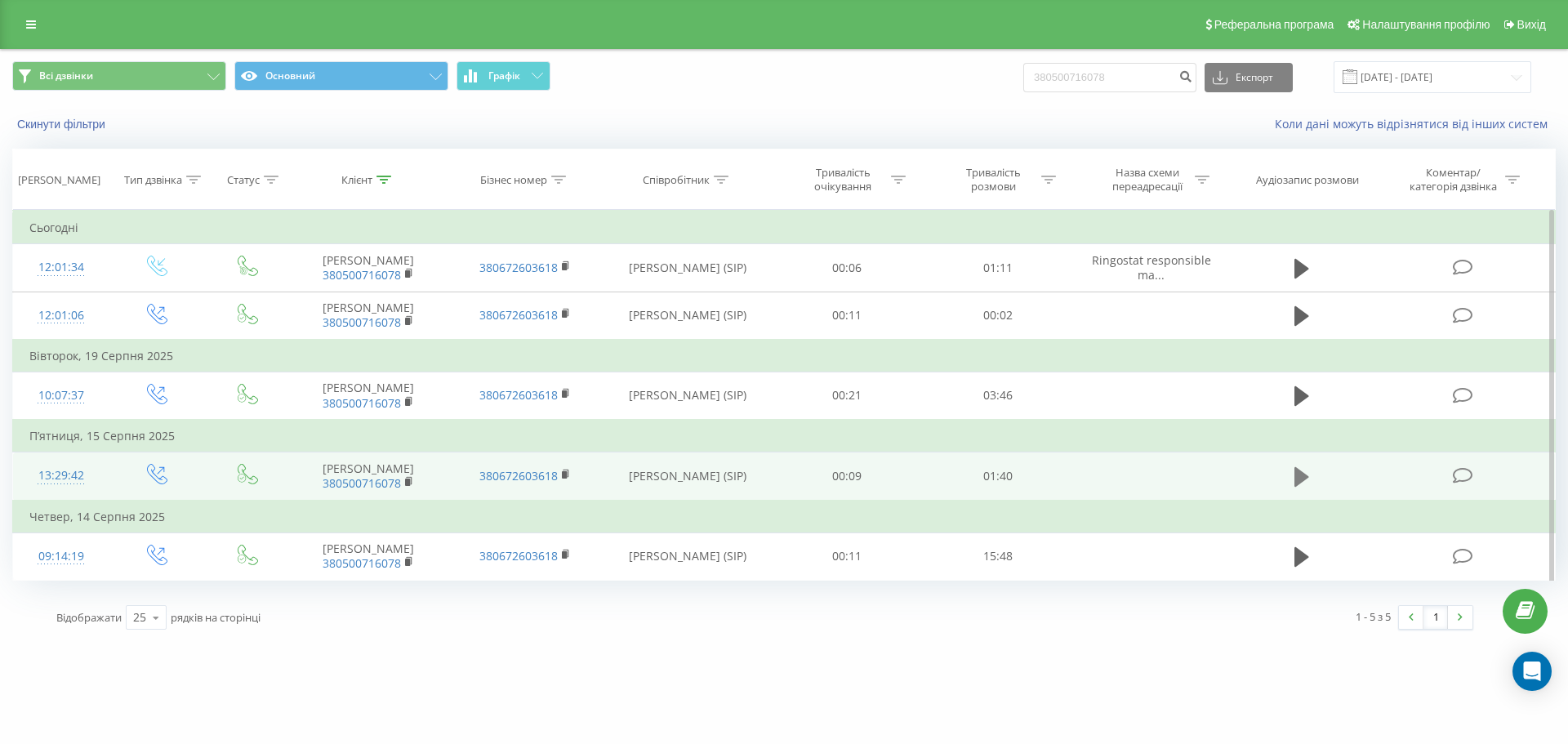
click at [1300, 487] on icon at bounding box center [1301, 477] width 15 height 20
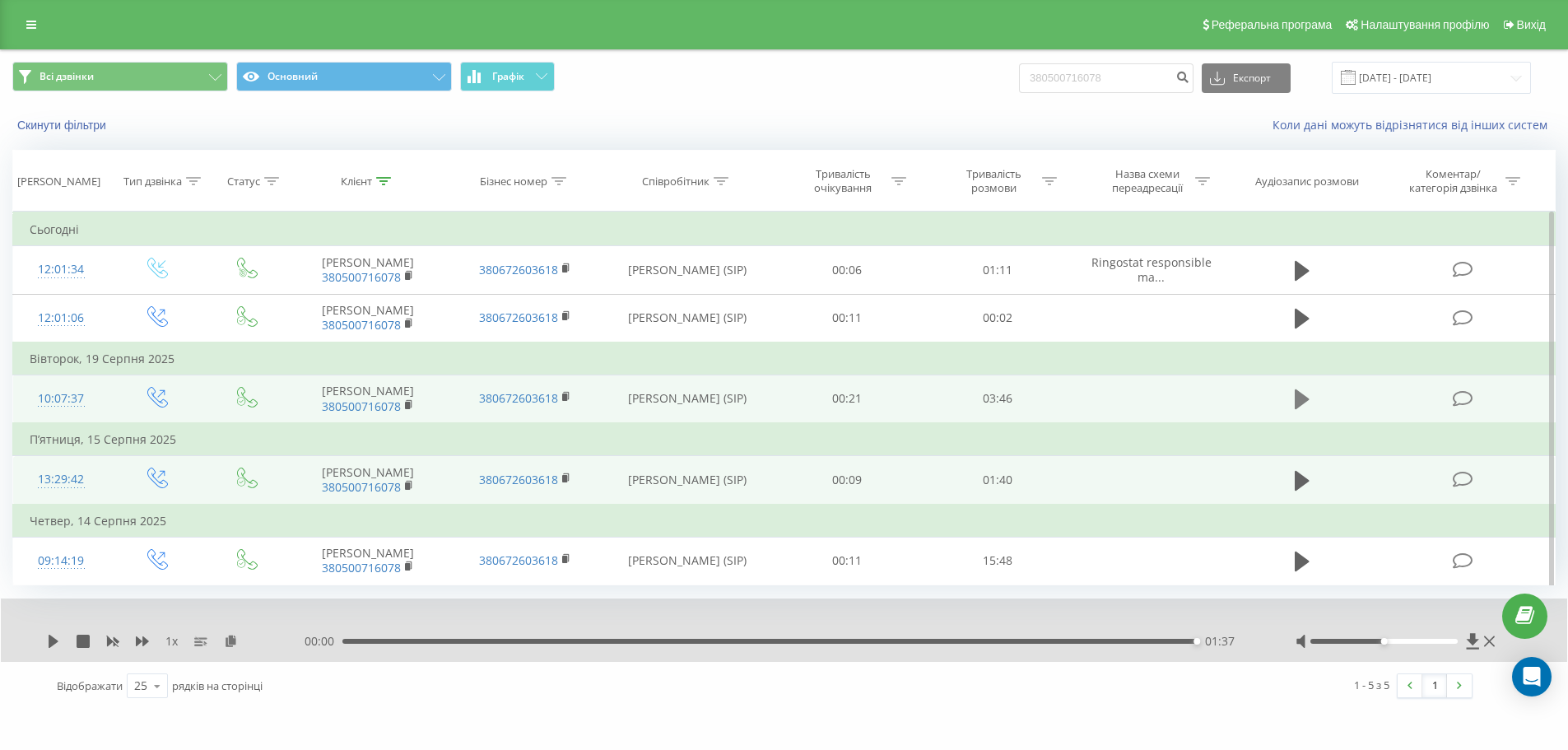
click at [1297, 409] on icon at bounding box center [1302, 399] width 15 height 20
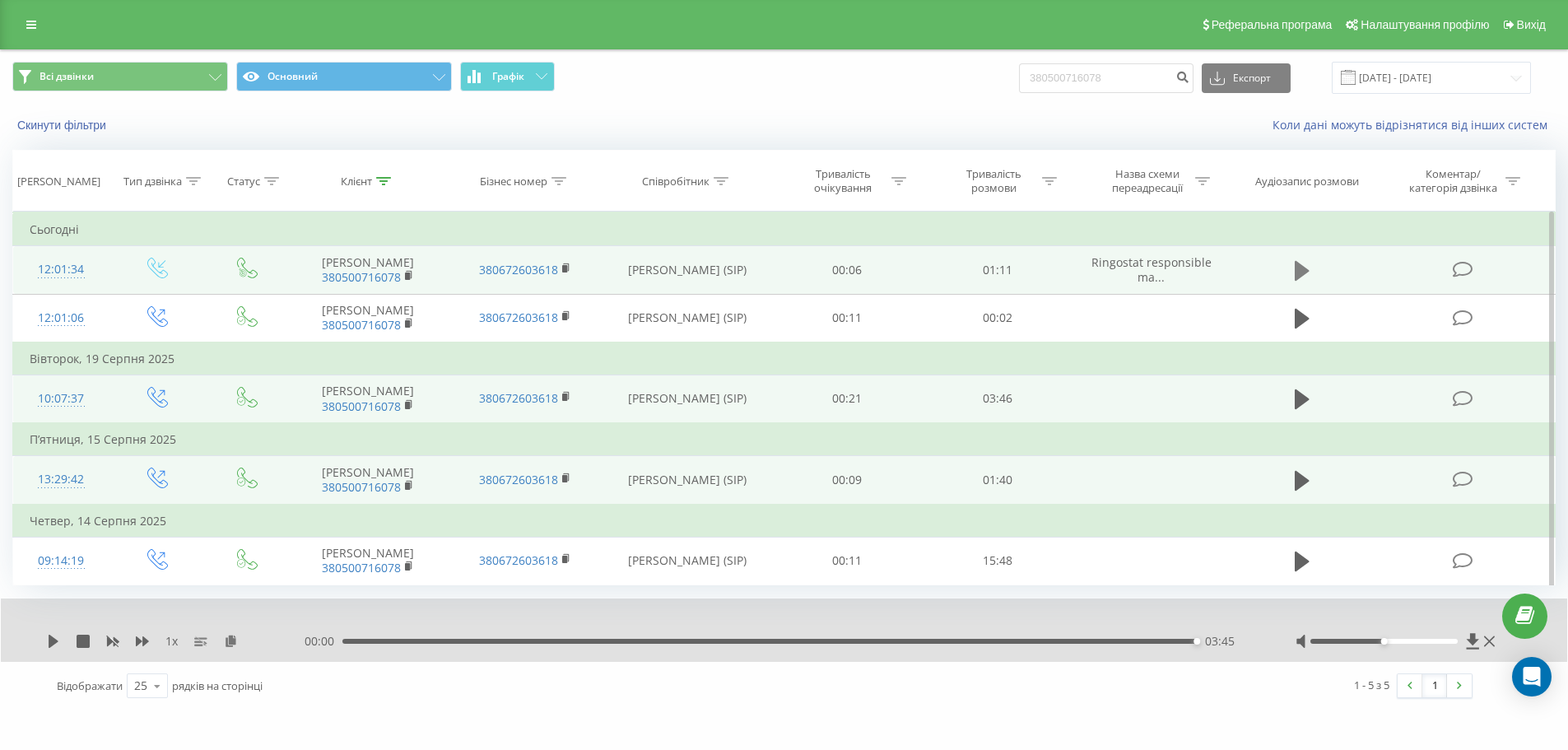
click at [1309, 279] on icon at bounding box center [1302, 271] width 15 height 23
drag, startPoint x: 1140, startPoint y: 73, endPoint x: 944, endPoint y: 67, distance: 196.1
click at [944, 67] on div "Всі дзвінки Основний Графік 380500716078 Експорт .csv .xls .xlsx [DATE] - [DATE]" at bounding box center [784, 77] width 1544 height 32
paste input "68 767 2397"
type input "380 68 767 2397"
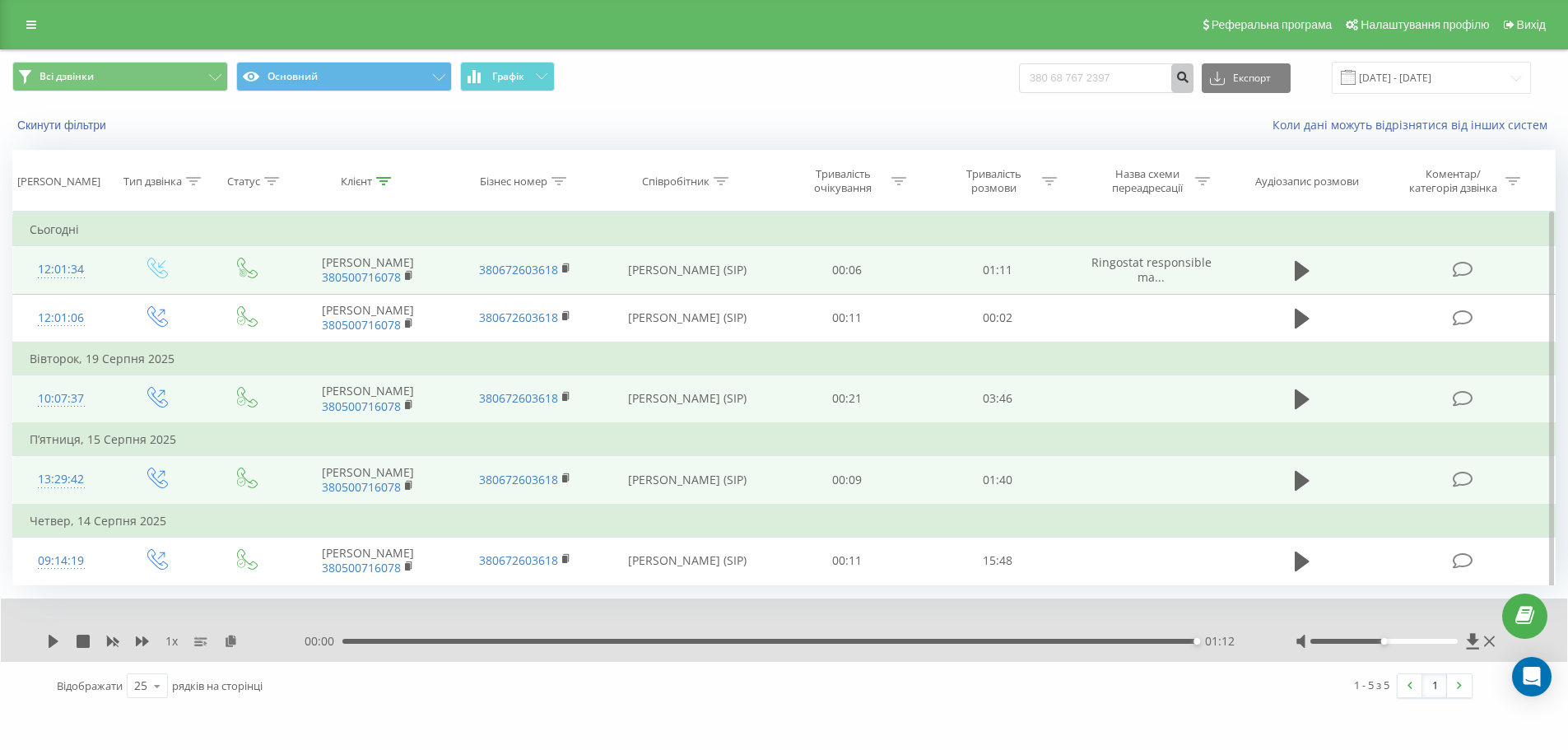
click at [1190, 80] on icon "submit" at bounding box center [1183, 75] width 14 height 10
